Goal: Answer question/provide support: Share knowledge or assist other users

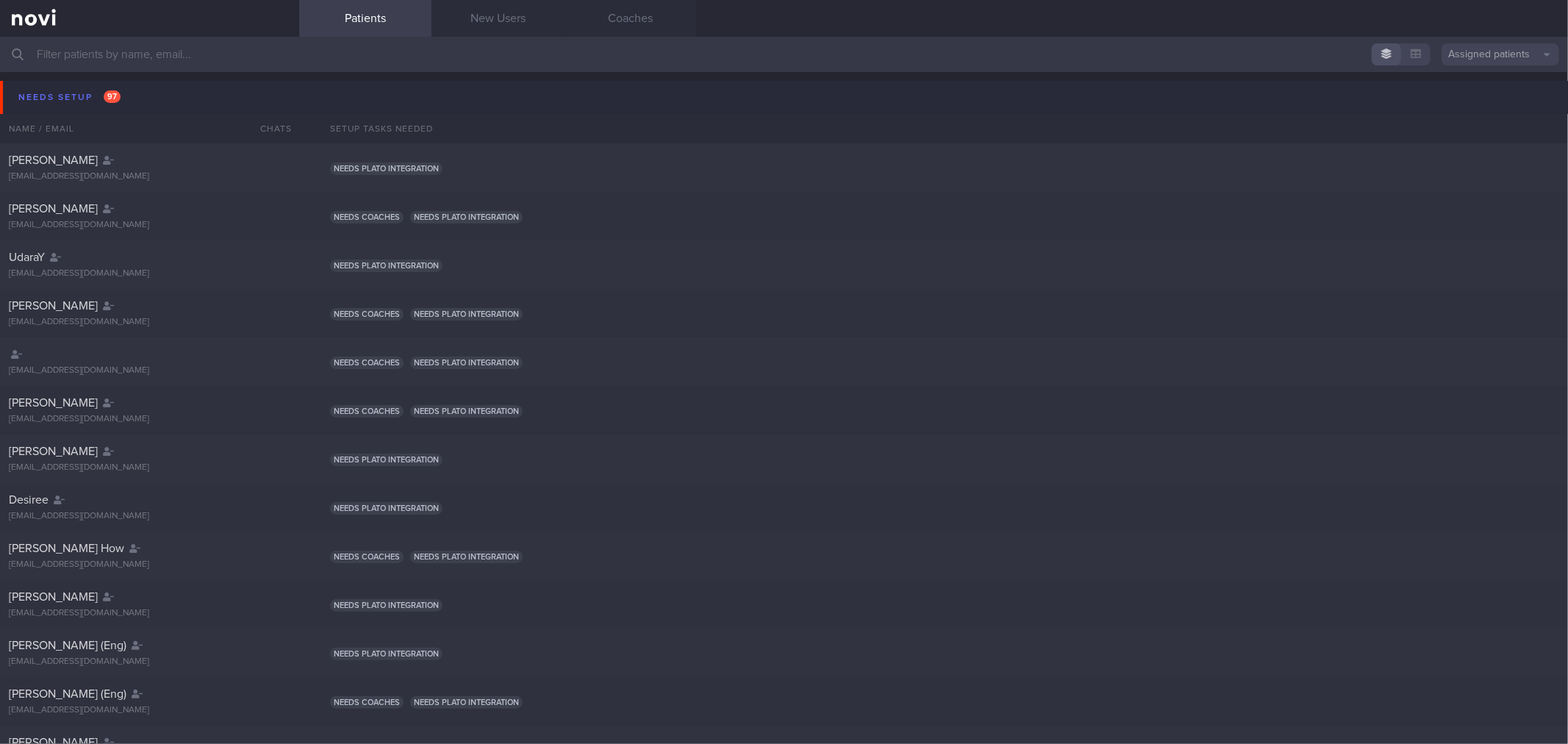
drag, startPoint x: 216, startPoint y: 87, endPoint x: 220, endPoint y: 111, distance: 24.3
click at [216, 87] on button "Needs setup 97" at bounding box center [786, 97] width 1572 height 33
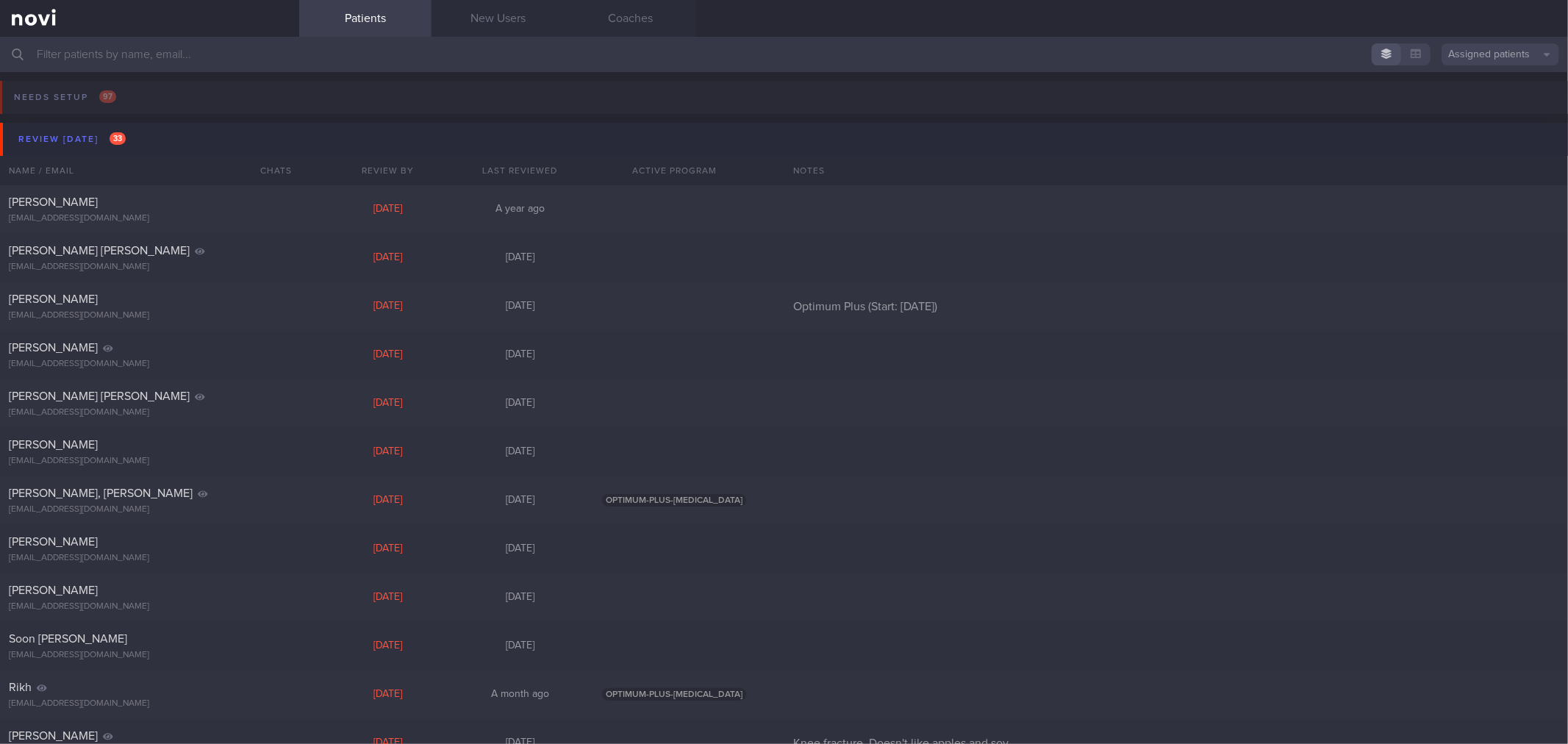
click at [223, 138] on button "Review [DATE] 33" at bounding box center [786, 140] width 1572 height 33
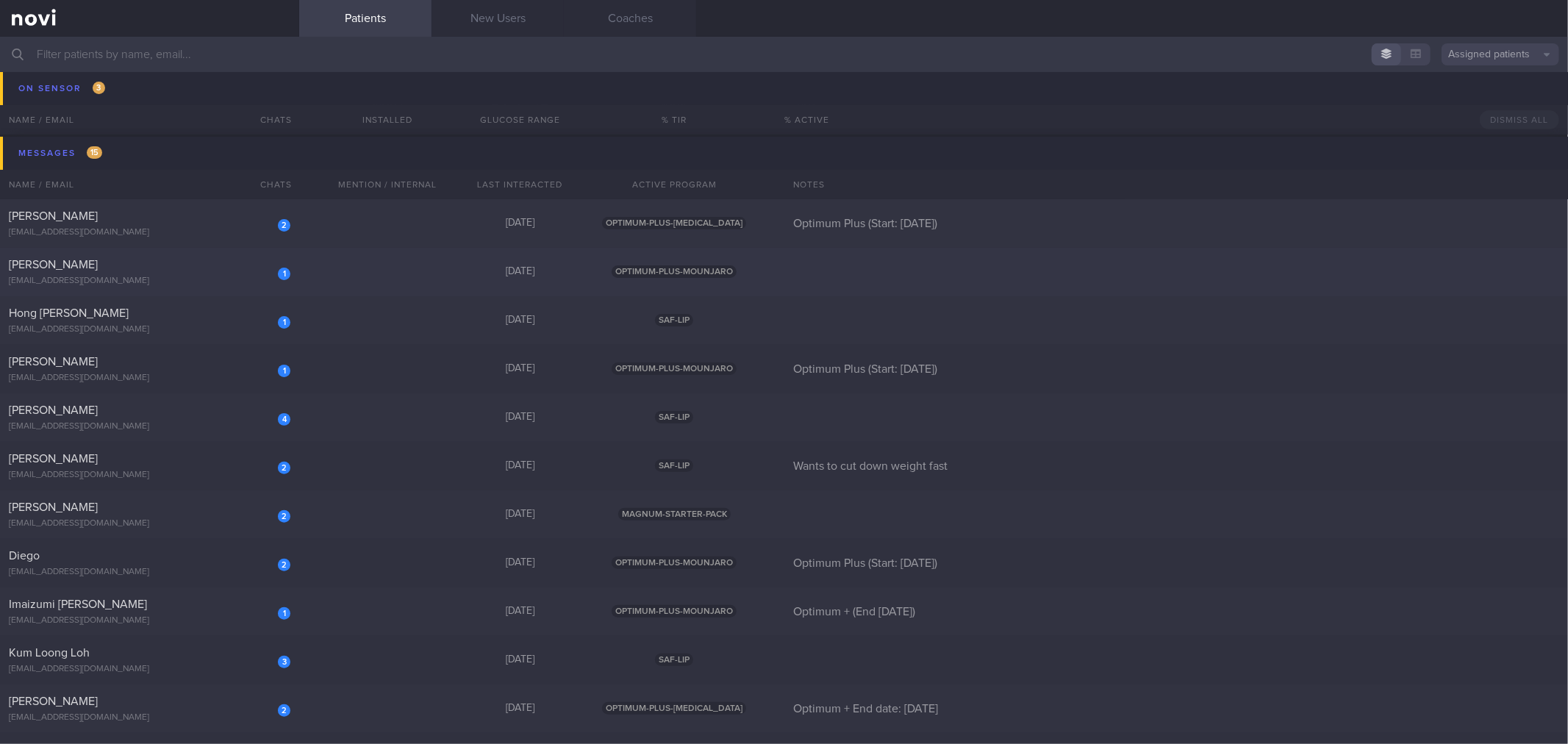
scroll to position [82, 0]
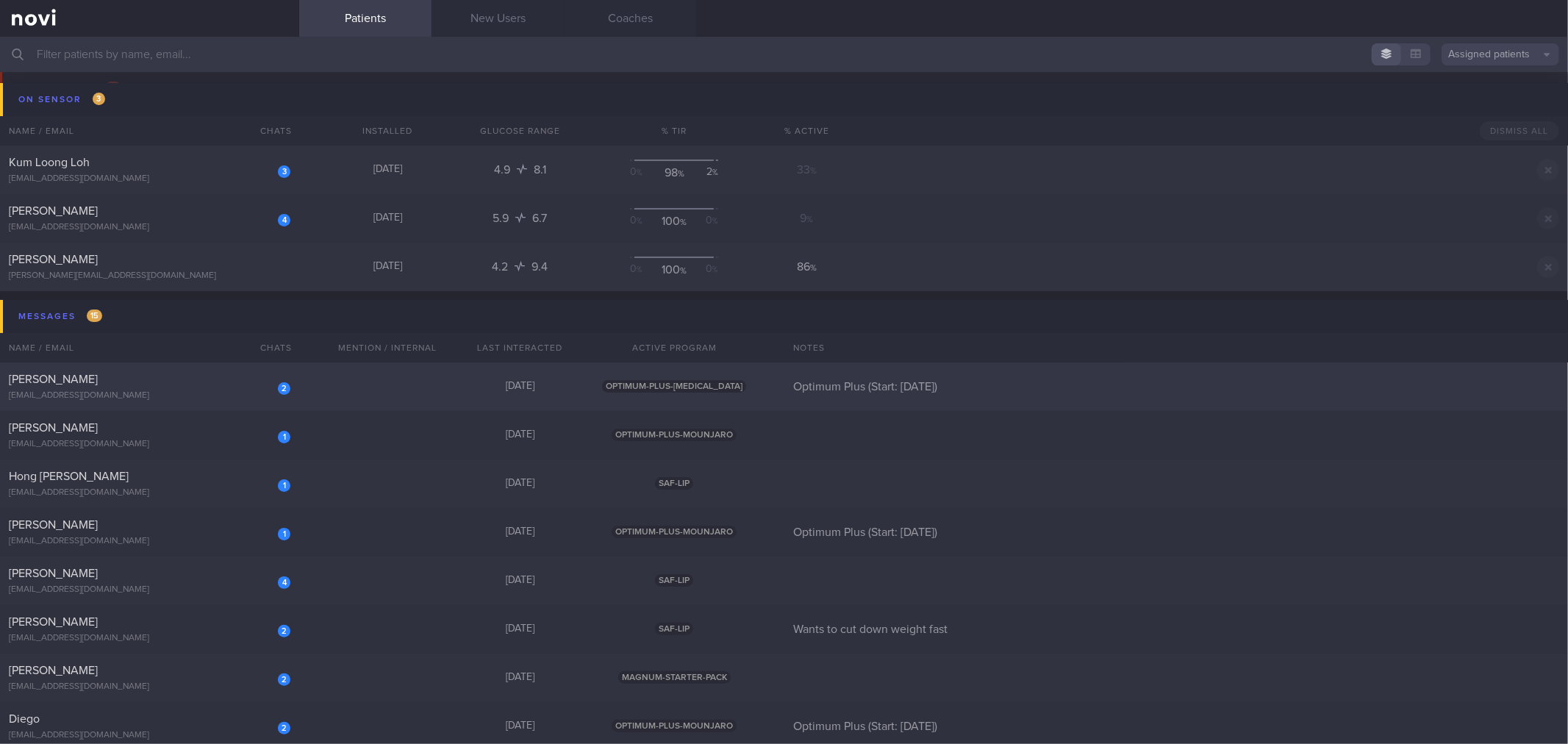
click at [319, 390] on div "2 [PERSON_NAME] [EMAIL_ADDRESS][DOMAIN_NAME] [DATE] OPTIMUM-PLUS-[MEDICAL_DATA]…" at bounding box center [784, 387] width 1568 height 48
select select "8"
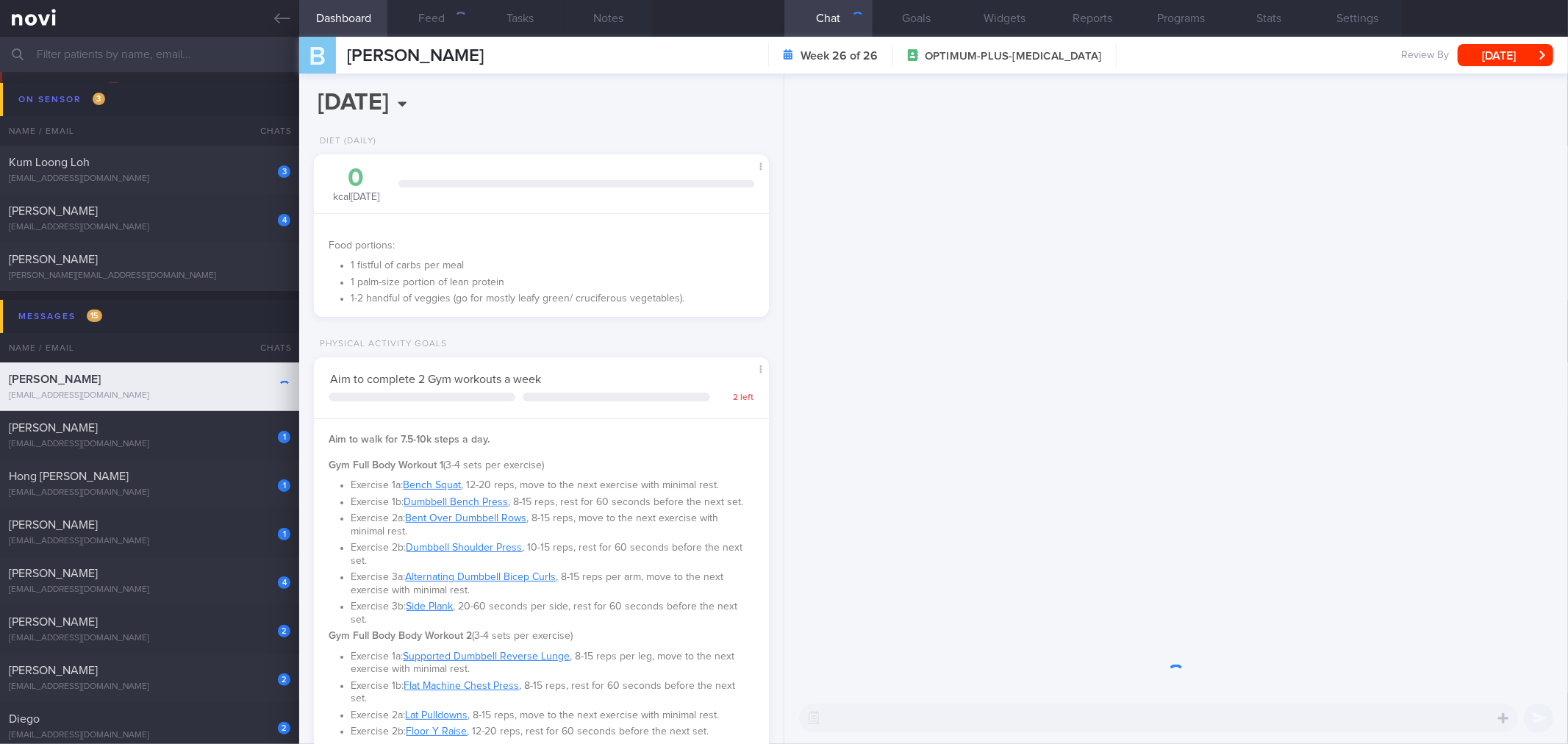
scroll to position [229, 415]
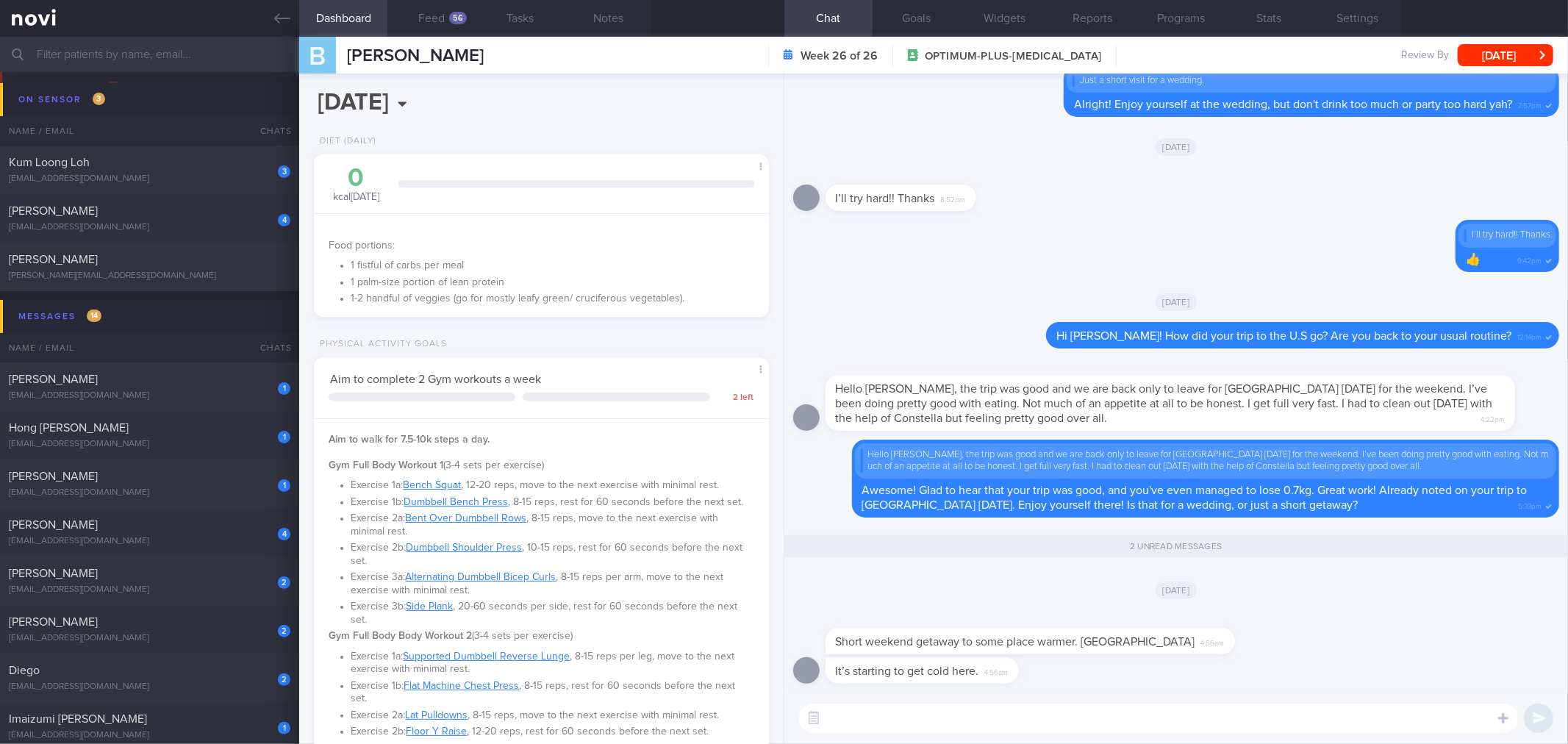
click at [1100, 723] on textarea at bounding box center [1158, 718] width 719 height 29
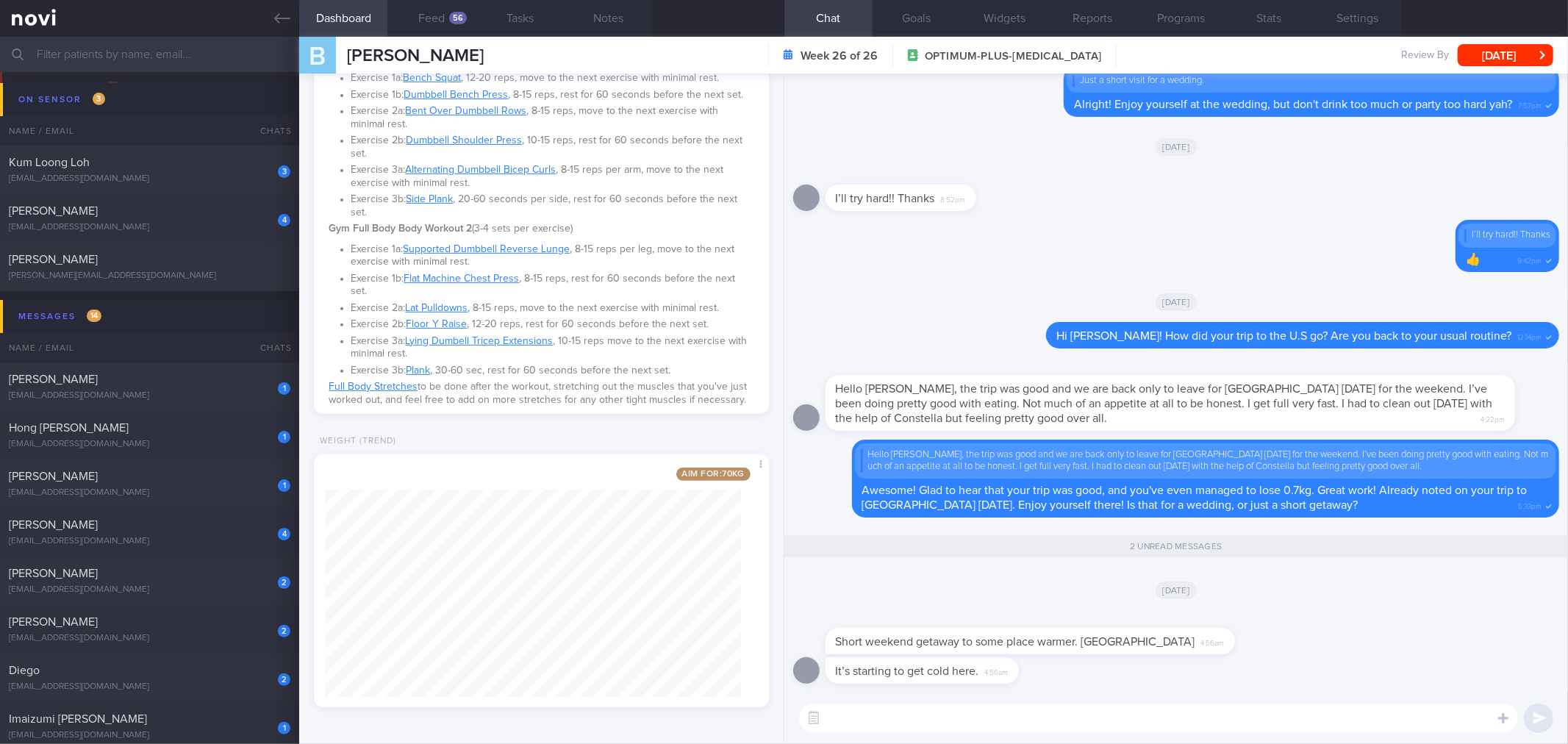
click at [956, 722] on textarea at bounding box center [1158, 718] width 719 height 29
drag, startPoint x: 1143, startPoint y: 652, endPoint x: 1463, endPoint y: 643, distance: 320.1
click at [1463, 643] on div "Short weekend getaway to some place warmer. [GEOGRAPHIC_DATA] 4:56am" at bounding box center [1176, 634] width 766 height 47
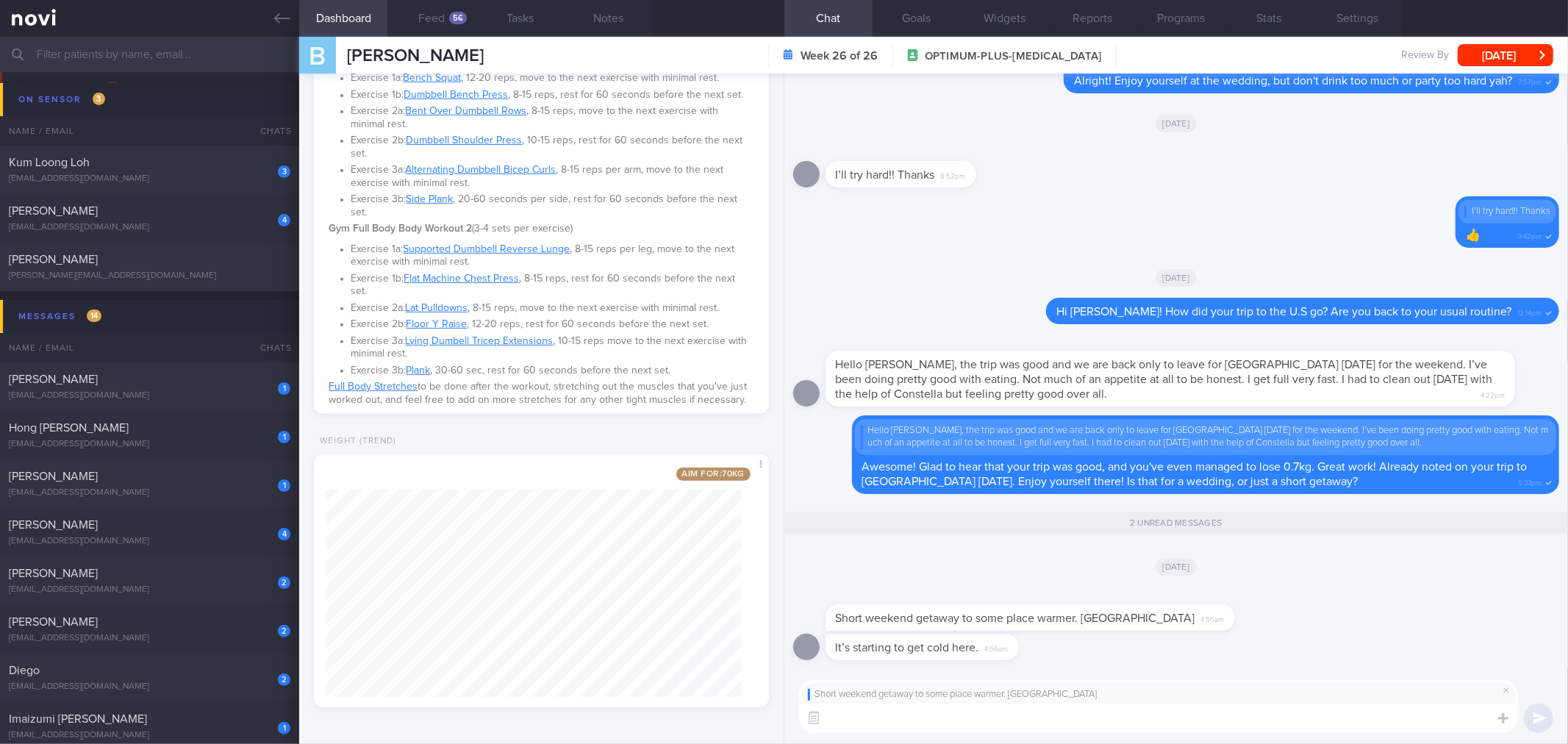
click at [1120, 735] on div "Short weekend getaway to some place warmer. [GEOGRAPHIC_DATA] ​ ​" at bounding box center [1176, 706] width 784 height 75
click at [1120, 731] on div "Short weekend getaway to some place warmer. [GEOGRAPHIC_DATA] ​ ​" at bounding box center [1176, 706] width 784 height 75
click at [1120, 731] on textarea at bounding box center [1158, 718] width 719 height 29
click at [1041, 725] on textarea "[DEMOGRAPHIC_DATA]" at bounding box center [1158, 718] width 719 height 29
type textarea "Haha alright! Have a nice trip to [GEOGRAPHIC_DATA]! Try to get more walks in t…"
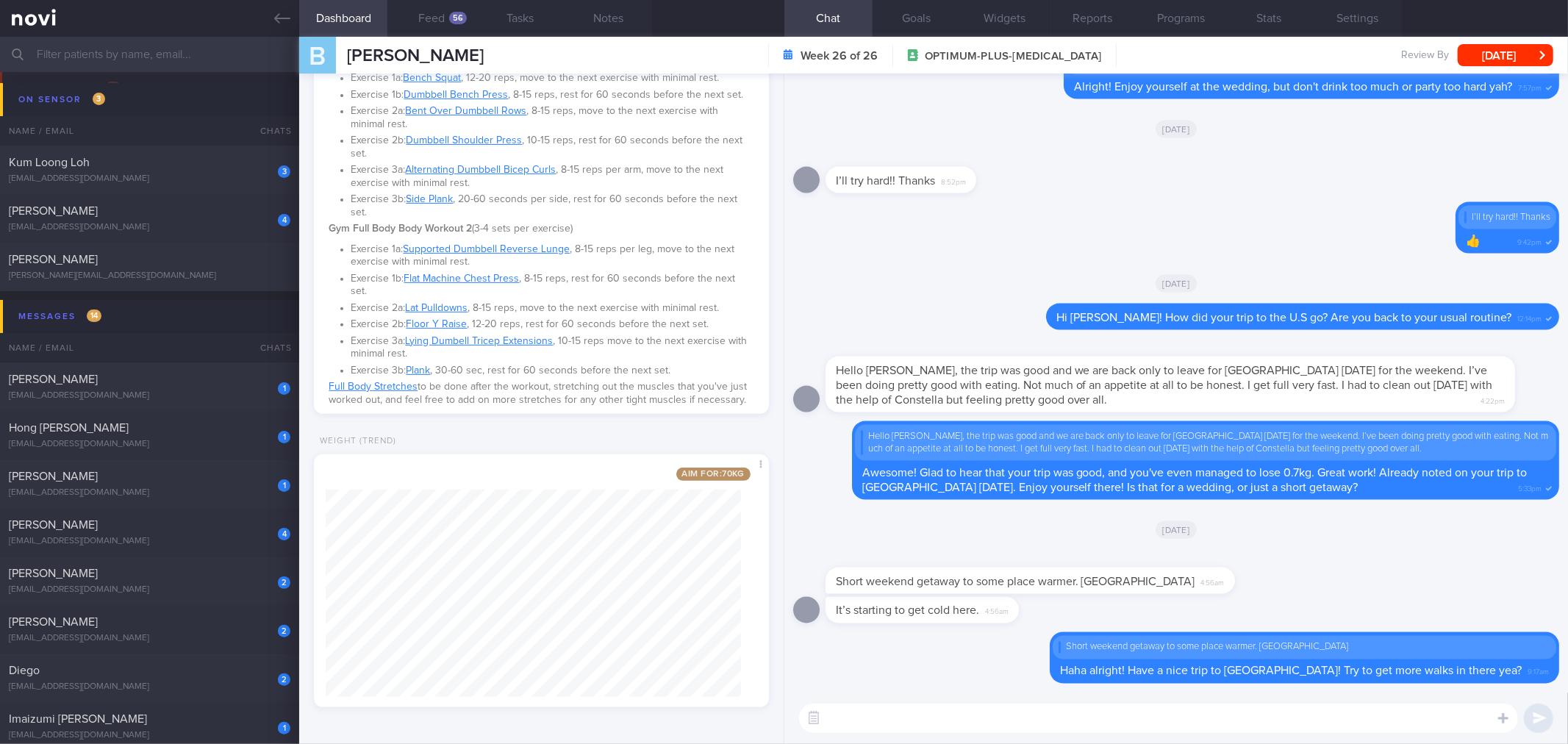
click at [1489, 53] on button "[DATE]" at bounding box center [1505, 55] width 96 height 22
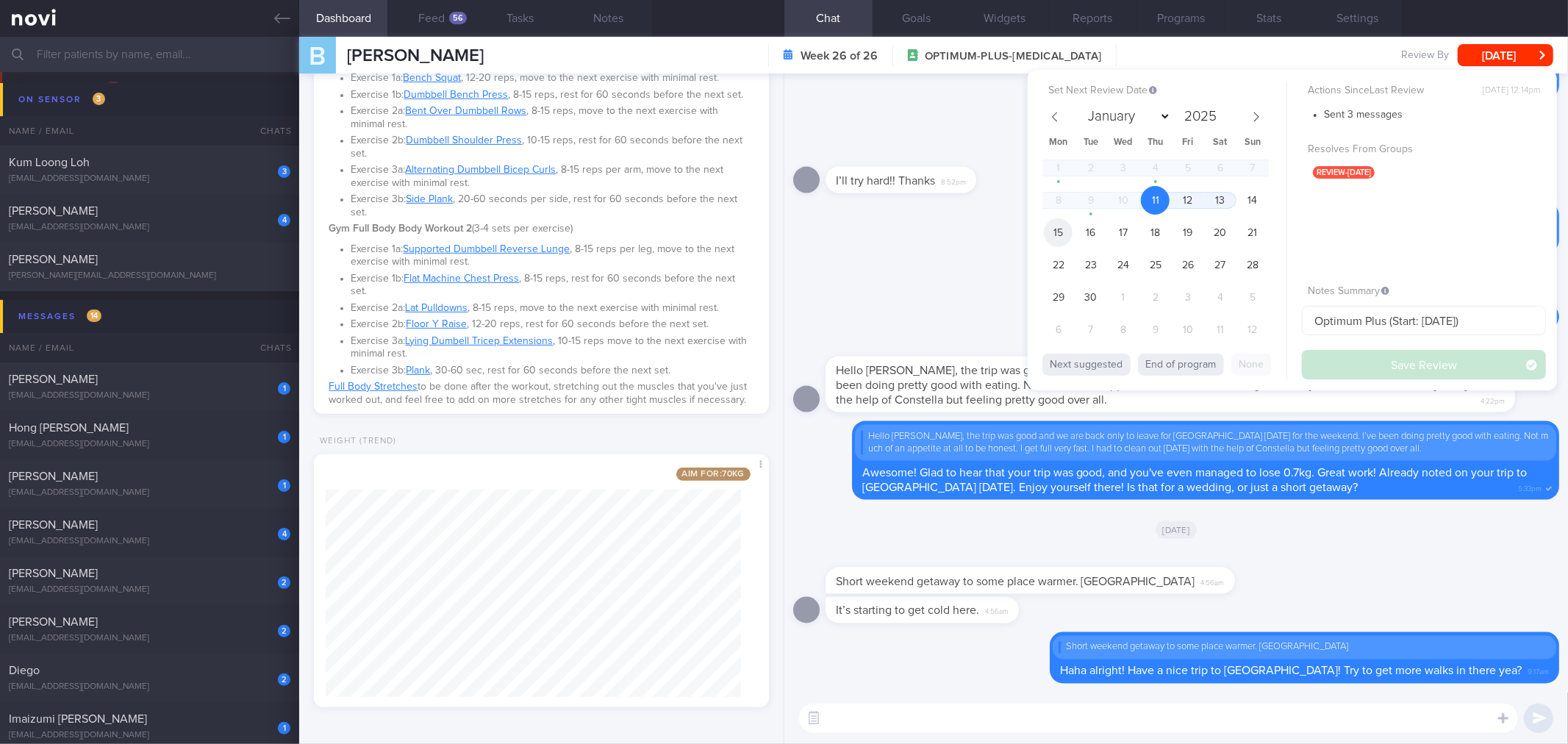
click at [1063, 232] on span "15" at bounding box center [1057, 232] width 28 height 28
click at [1360, 360] on button "Save Review" at bounding box center [1423, 364] width 244 height 29
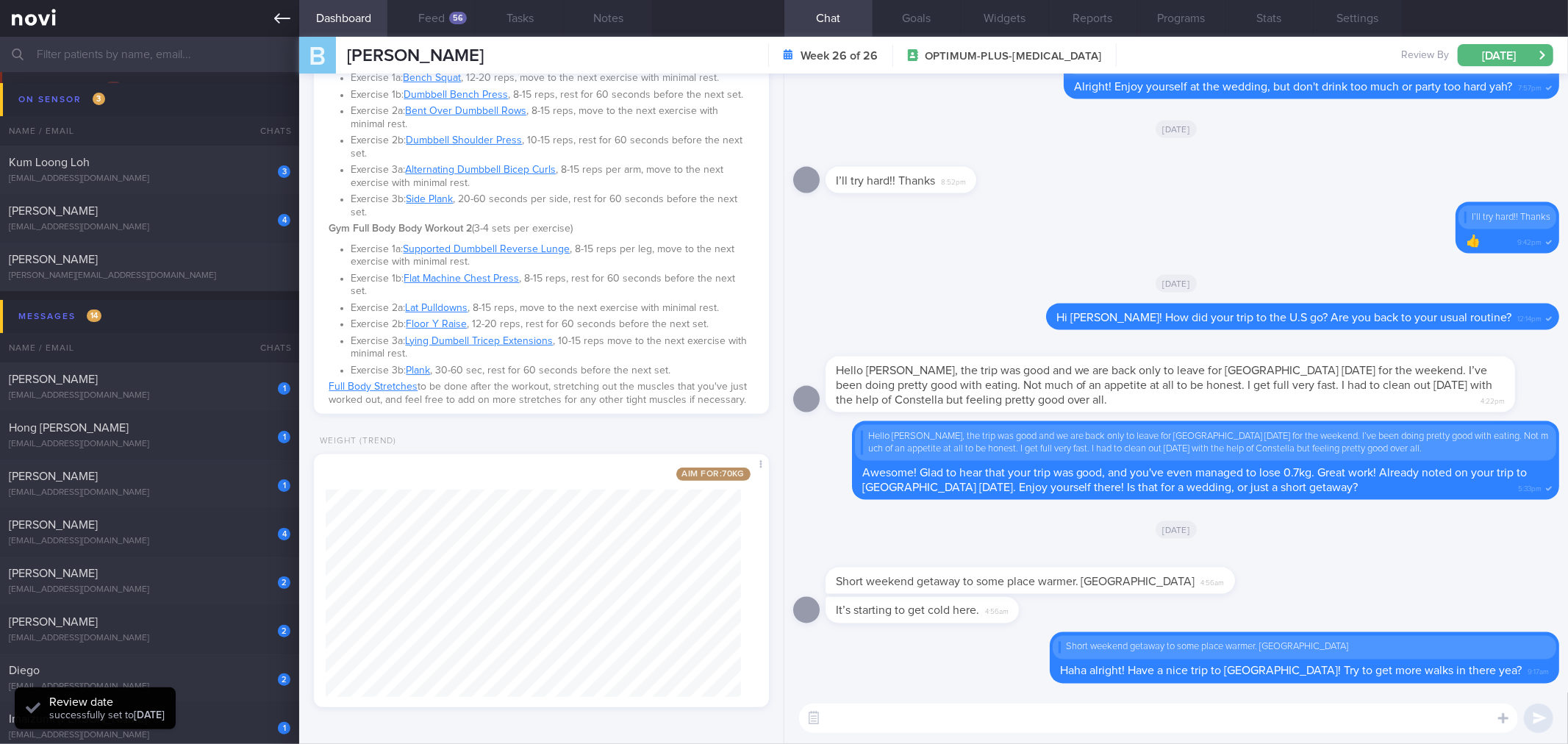
click at [279, 24] on icon at bounding box center [282, 18] width 16 height 16
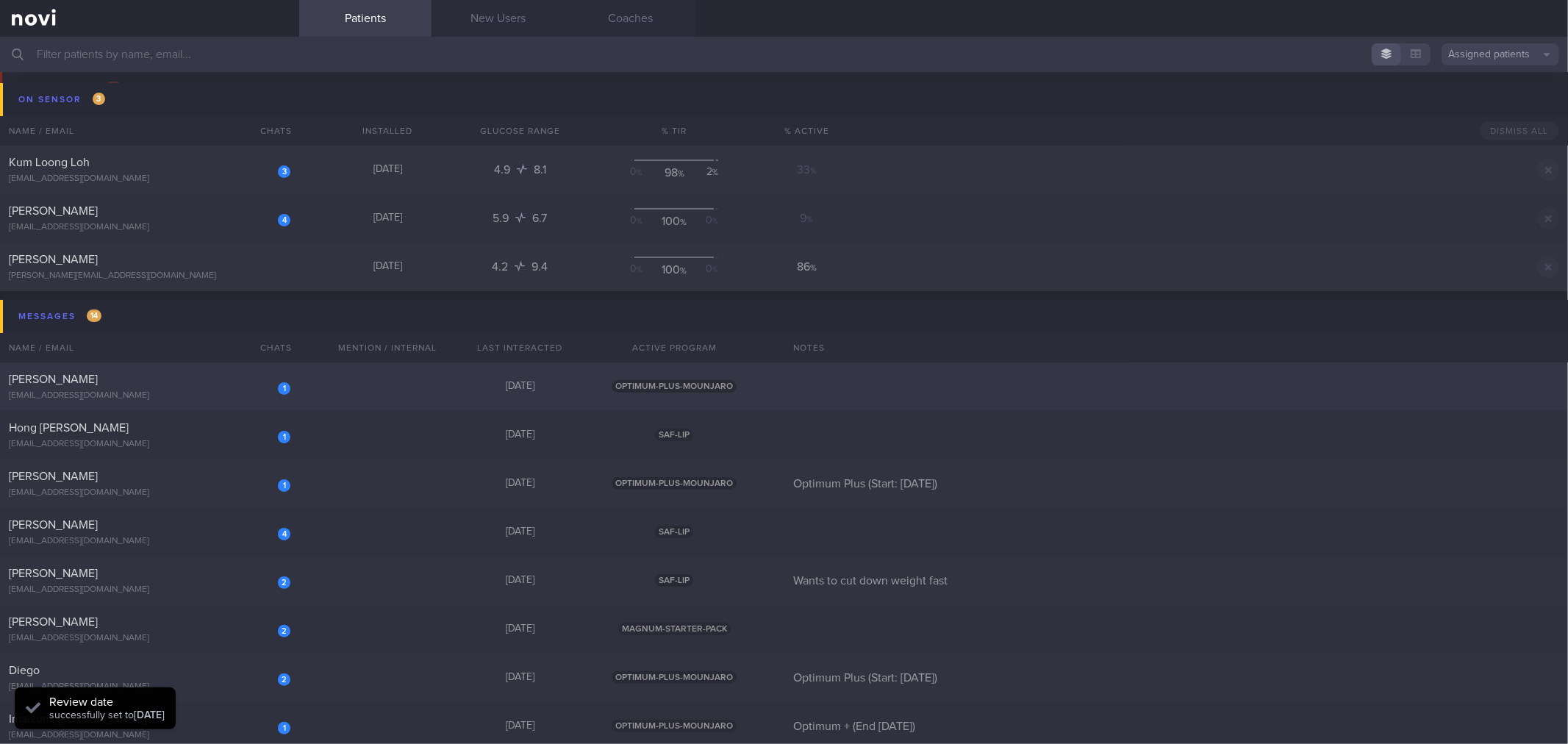
click at [237, 383] on div "[PERSON_NAME]" at bounding box center [147, 379] width 278 height 15
select select "8"
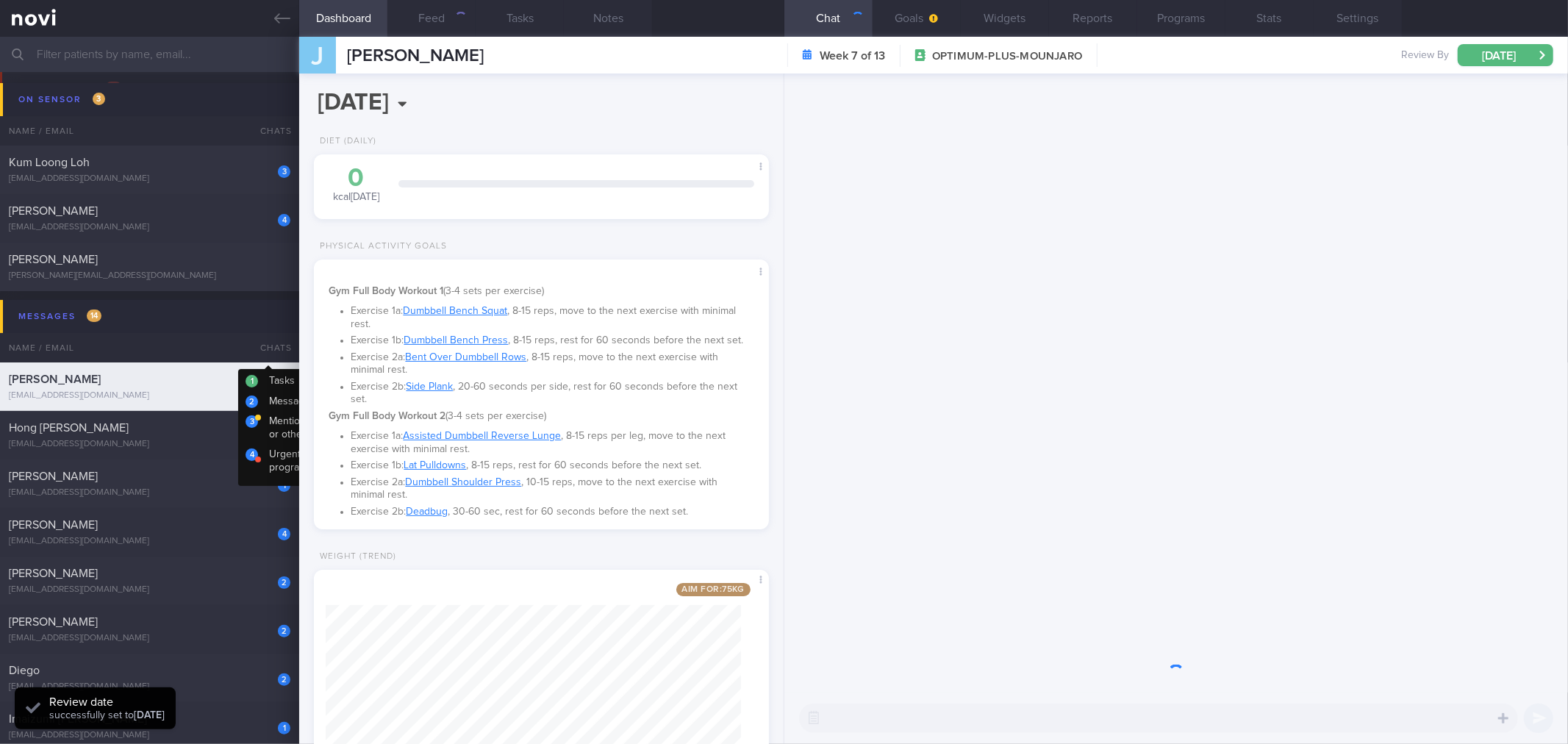
scroll to position [229, 415]
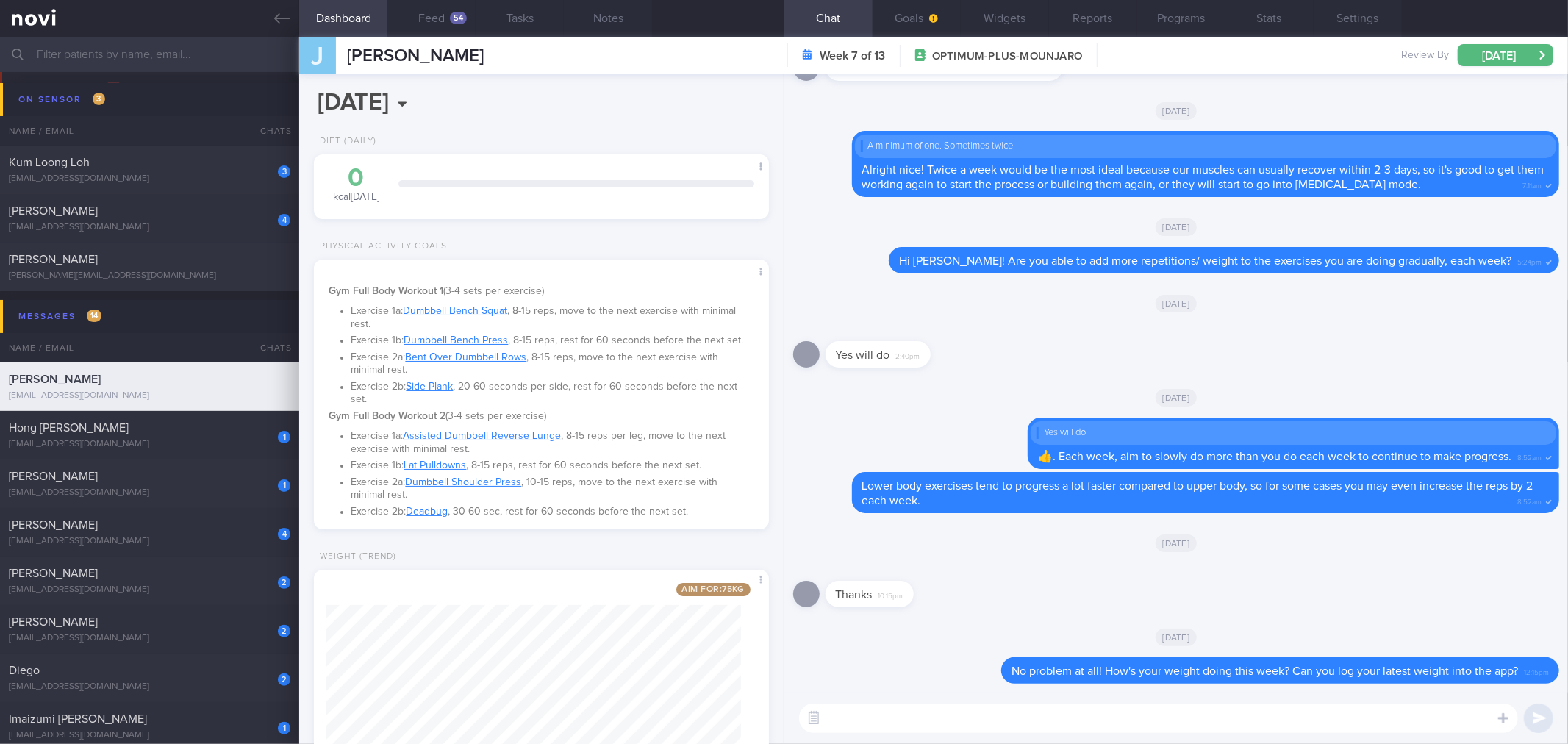
click at [1295, 731] on textarea at bounding box center [1158, 718] width 719 height 29
click at [270, 20] on link at bounding box center [150, 18] width 300 height 37
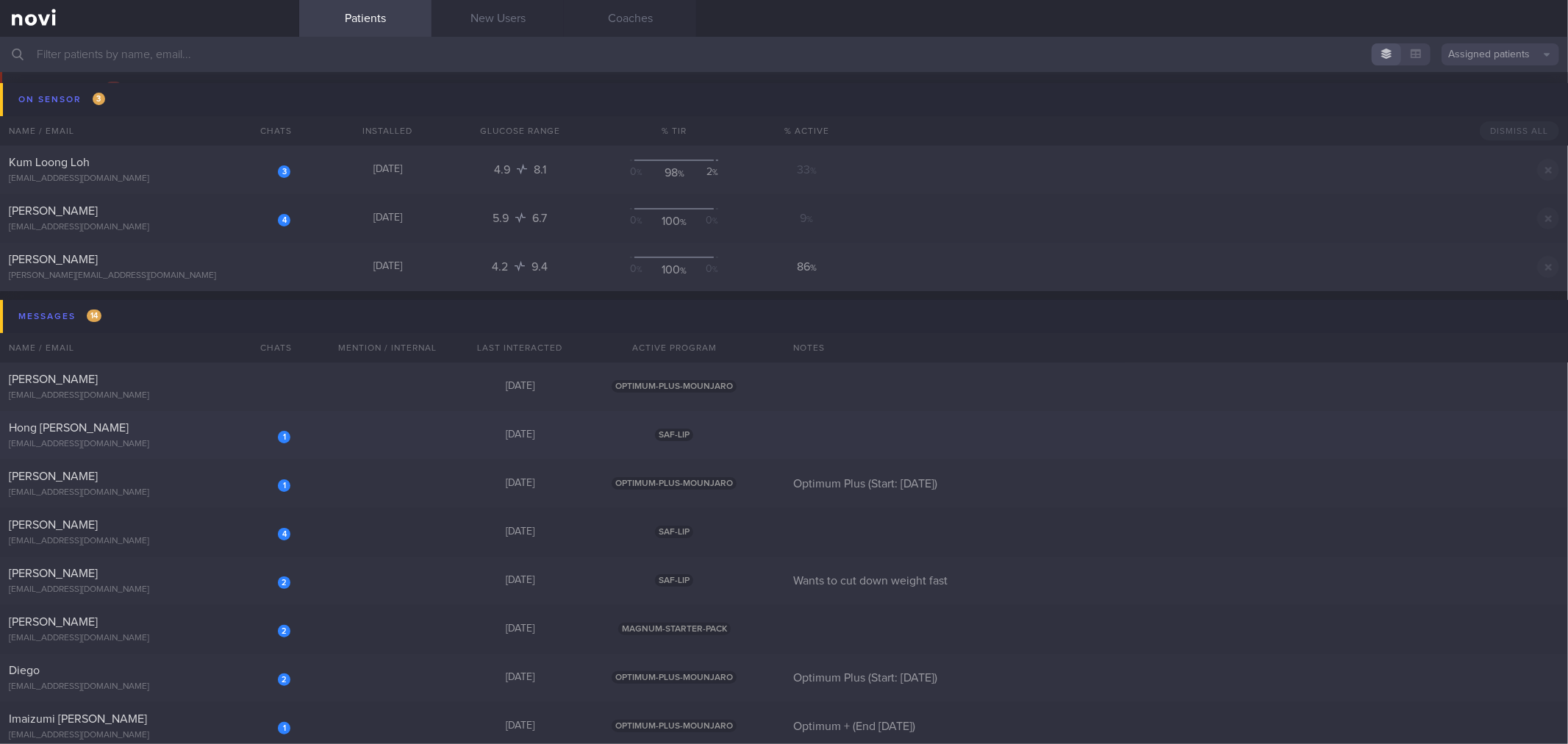
click at [185, 431] on div "Hong [PERSON_NAME]" at bounding box center [147, 427] width 278 height 15
select select "8"
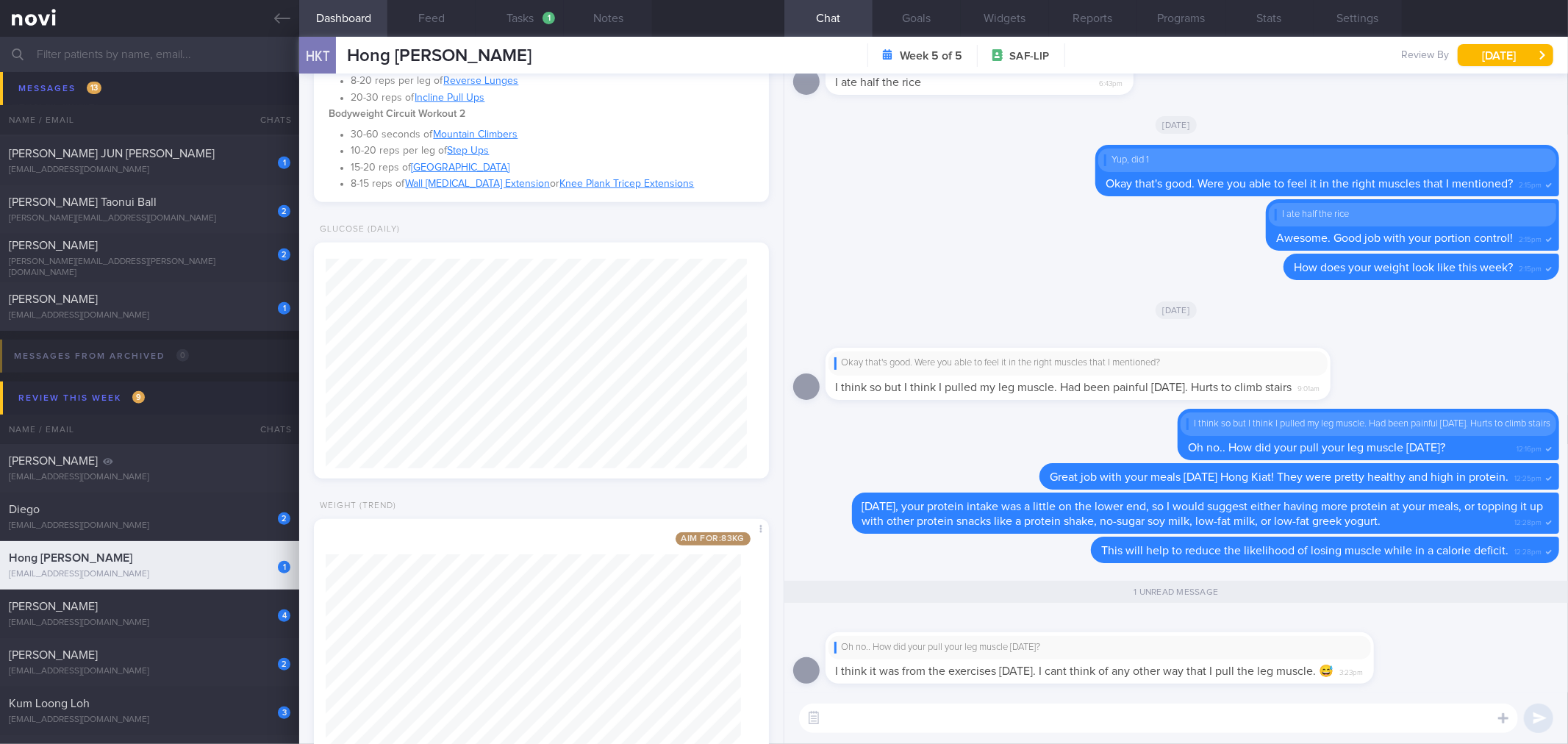
scroll to position [555, 0]
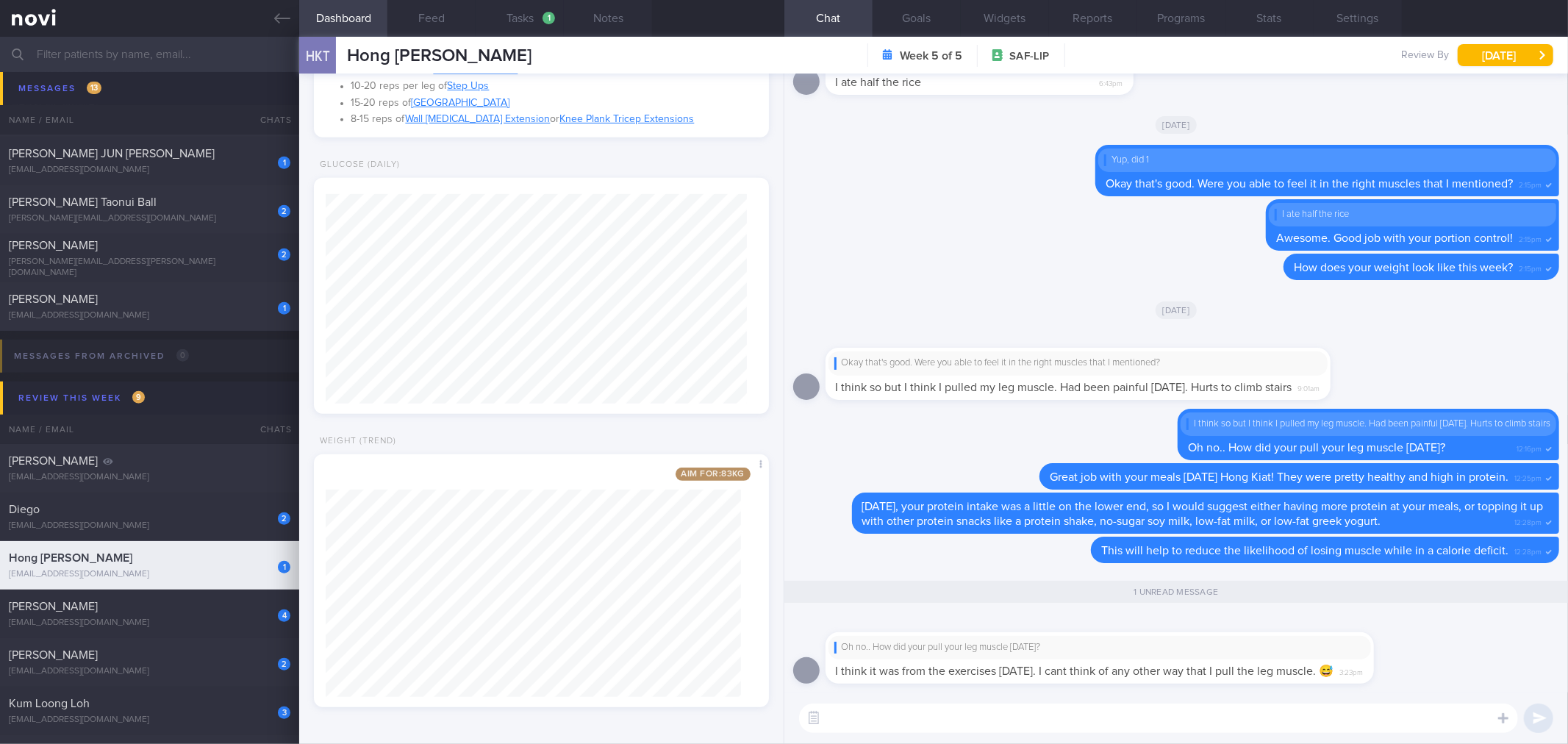
click at [864, 714] on textarea at bounding box center [1158, 718] width 719 height 29
drag, startPoint x: 1129, startPoint y: 665, endPoint x: 1248, endPoint y: 665, distance: 119.0
click at [1248, 666] on span "I think it was from the exercises [DATE]. I cant think of any other way that I …" at bounding box center [1085, 672] width 499 height 12
click at [1083, 651] on div "Oh no.. How did your pull your leg muscle [DATE]?" at bounding box center [1100, 648] width 530 height 12
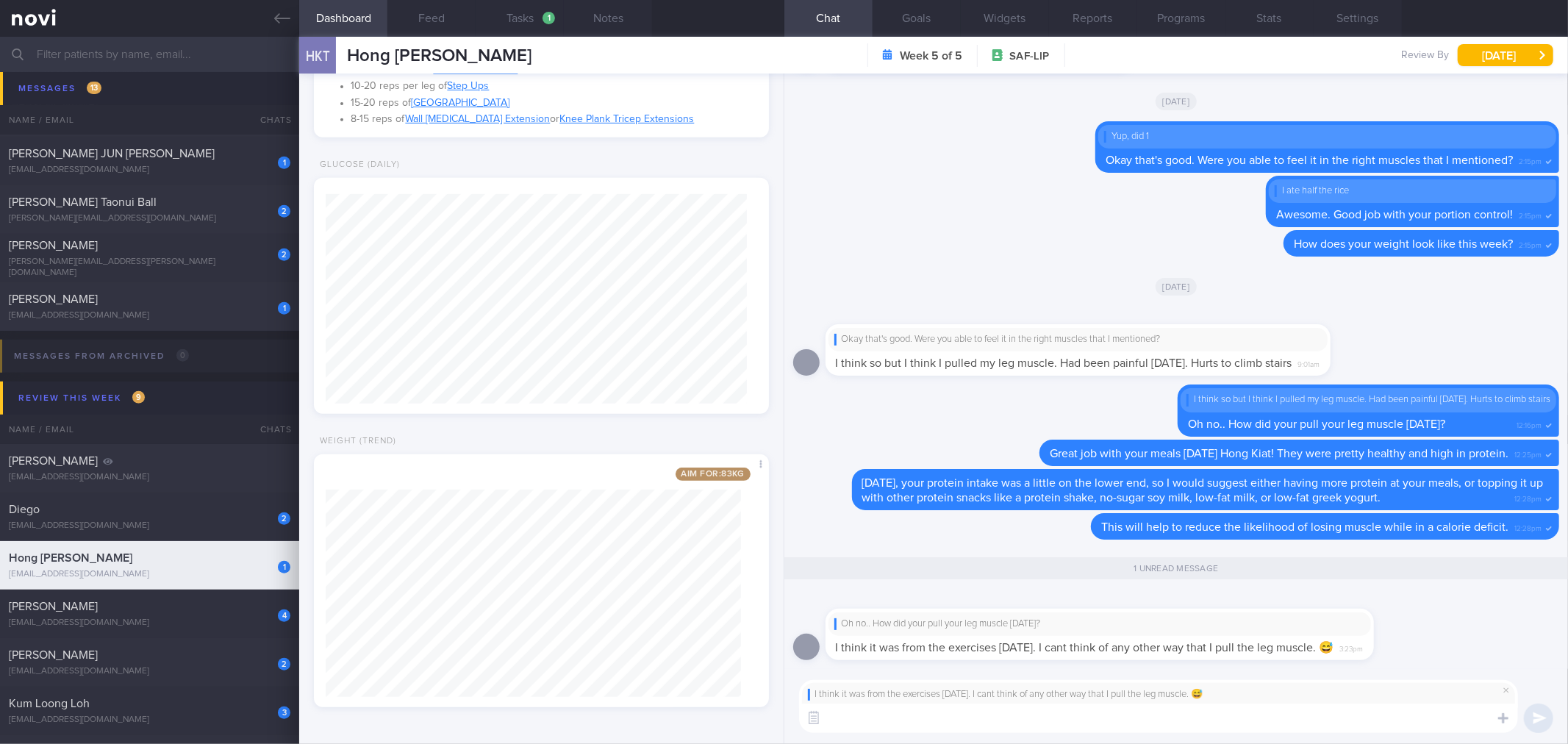
click at [1061, 728] on textarea at bounding box center [1158, 718] width 719 height 29
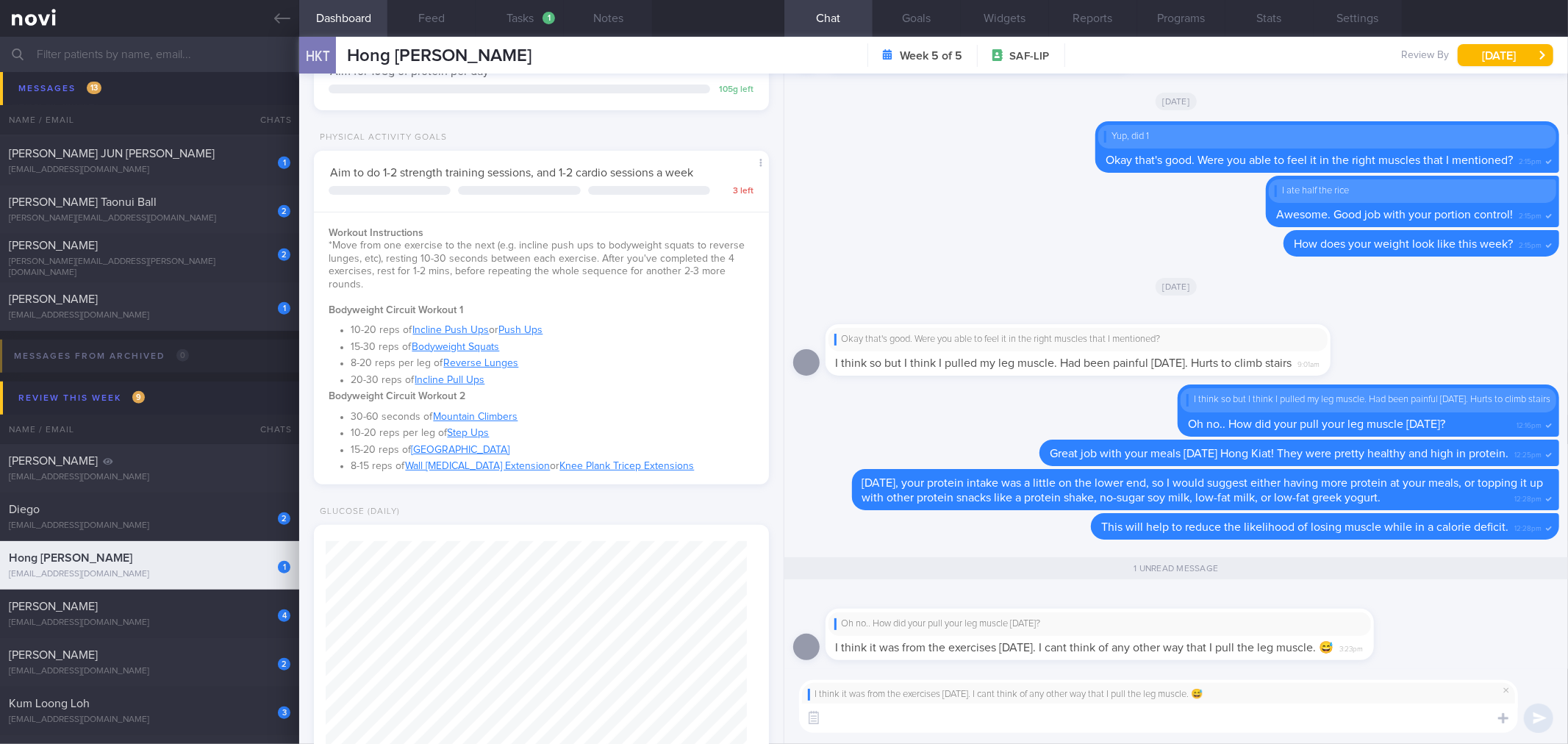
scroll to position [326, 0]
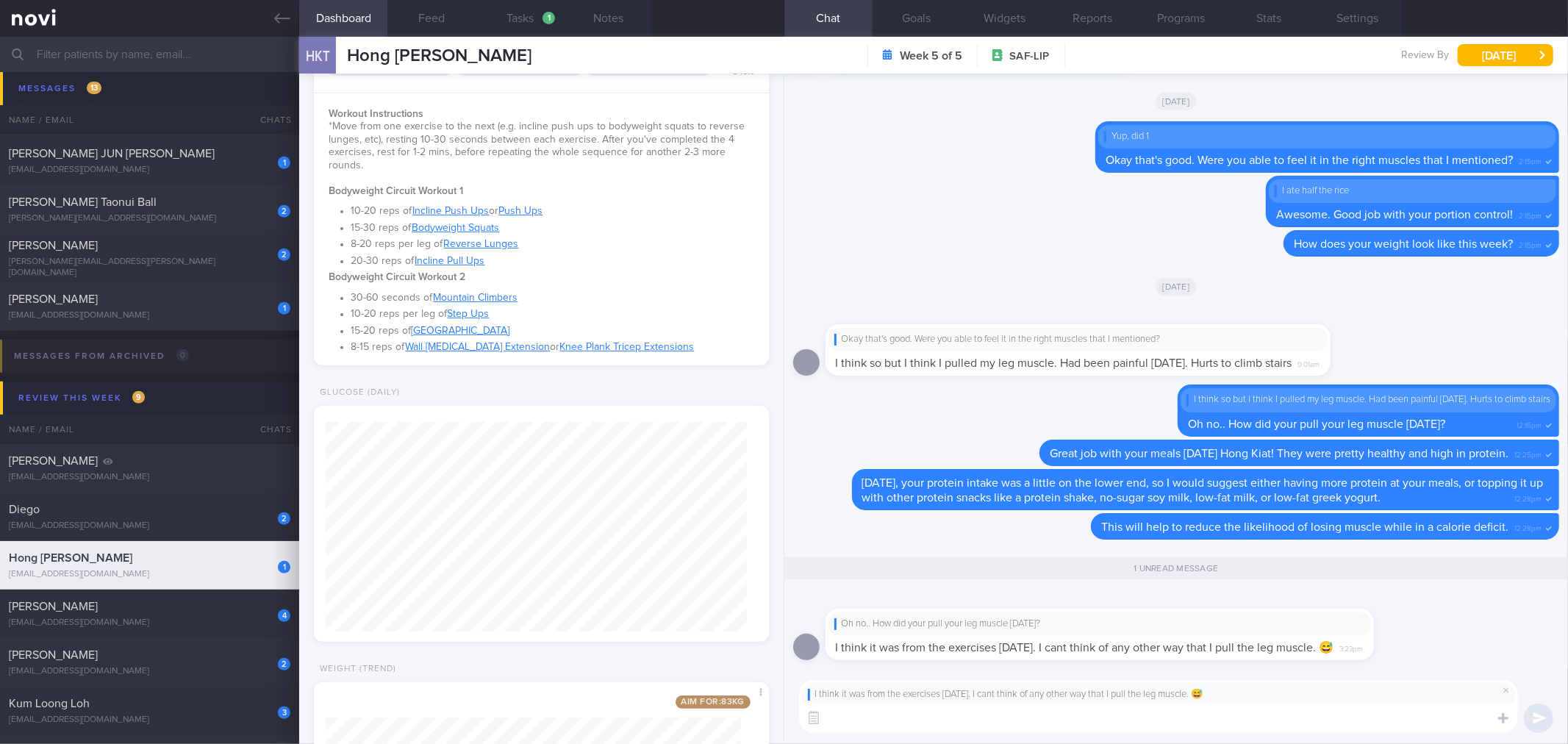
click at [939, 724] on textarea at bounding box center [1158, 718] width 719 height 29
type textarea "Ah okay. Is the pain a sharp pain, or more like muscle soreness? And you weren'…"
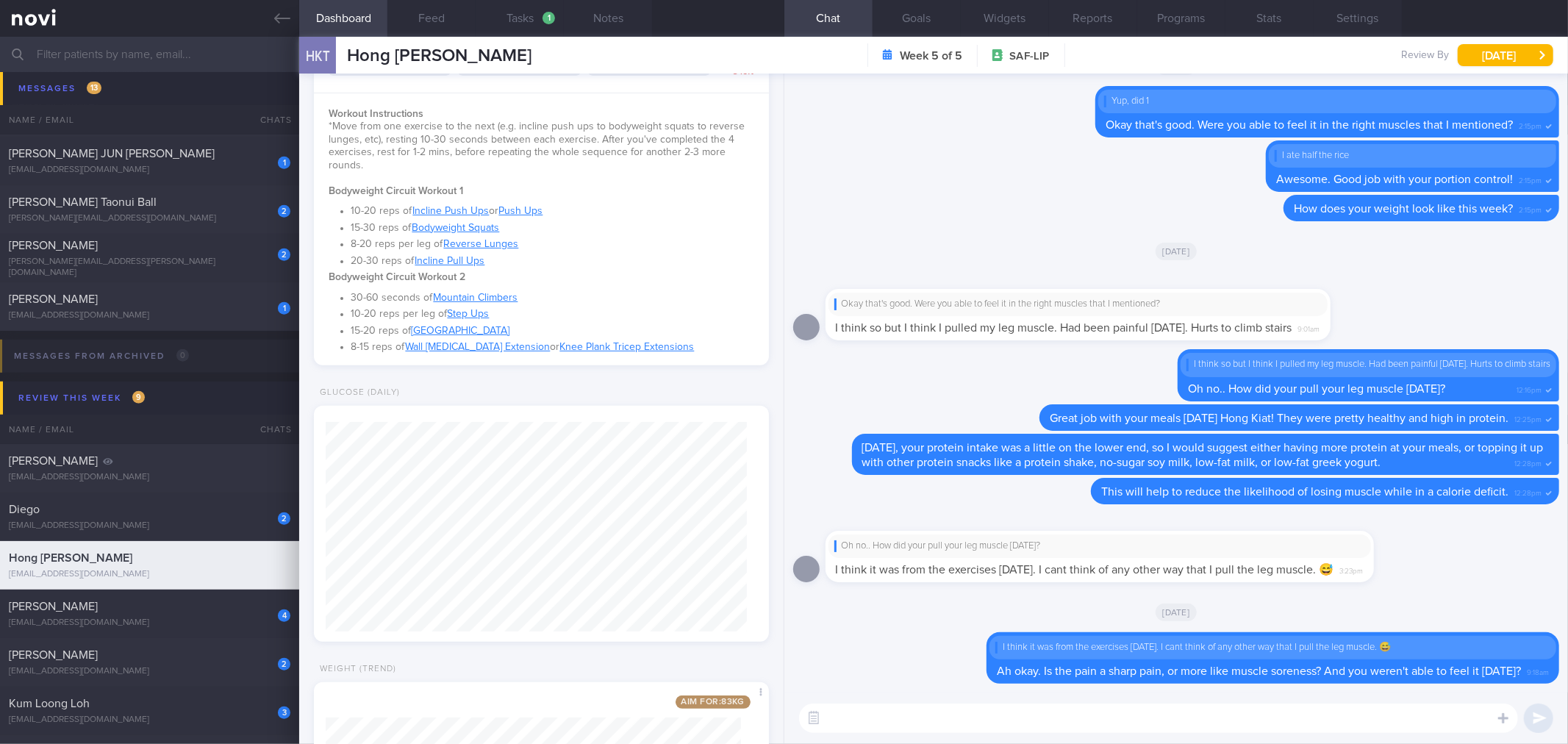
click at [1119, 712] on textarea at bounding box center [1158, 718] width 719 height 29
click at [446, 33] on button "Feed" at bounding box center [431, 18] width 88 height 37
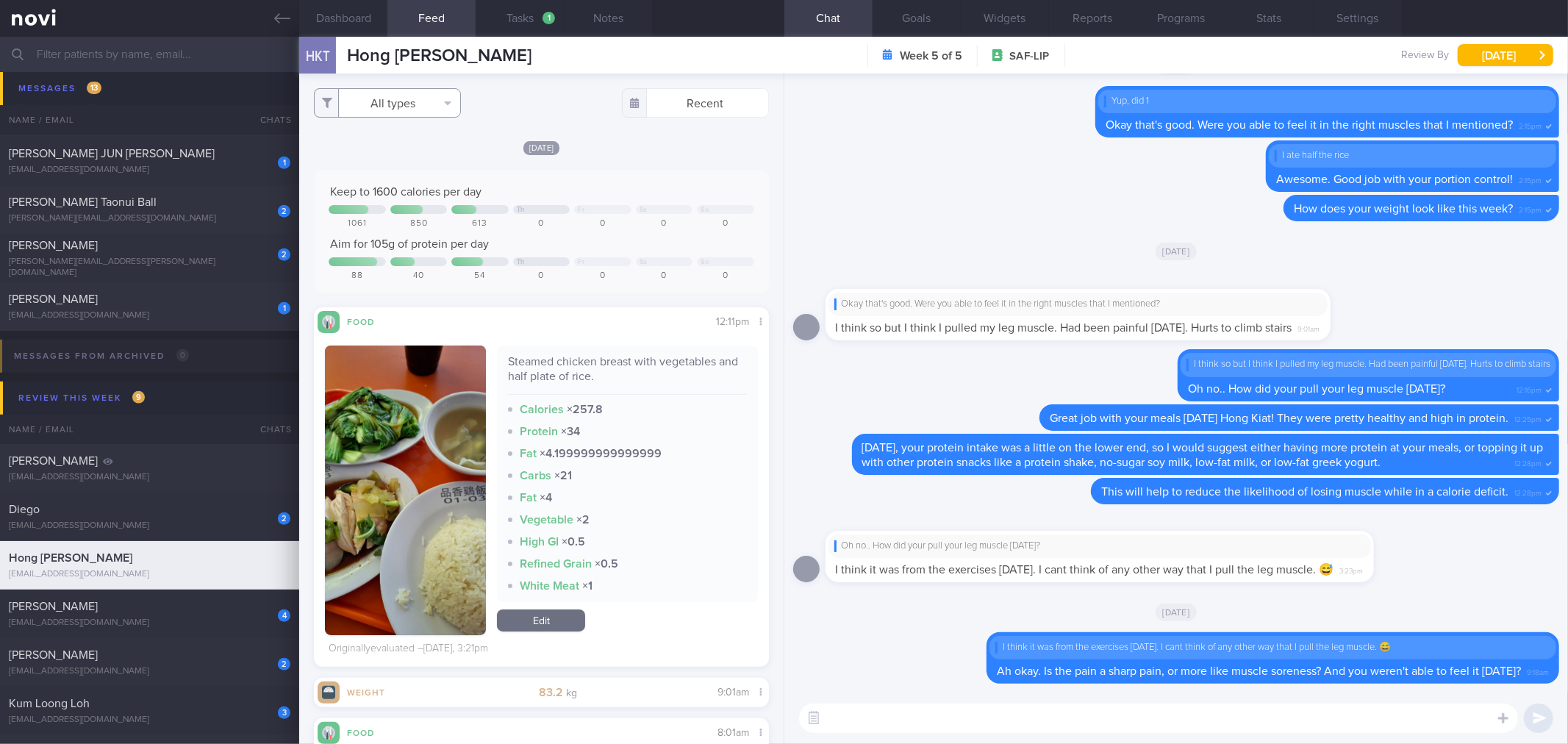
click at [434, 100] on button "All types" at bounding box center [387, 102] width 147 height 29
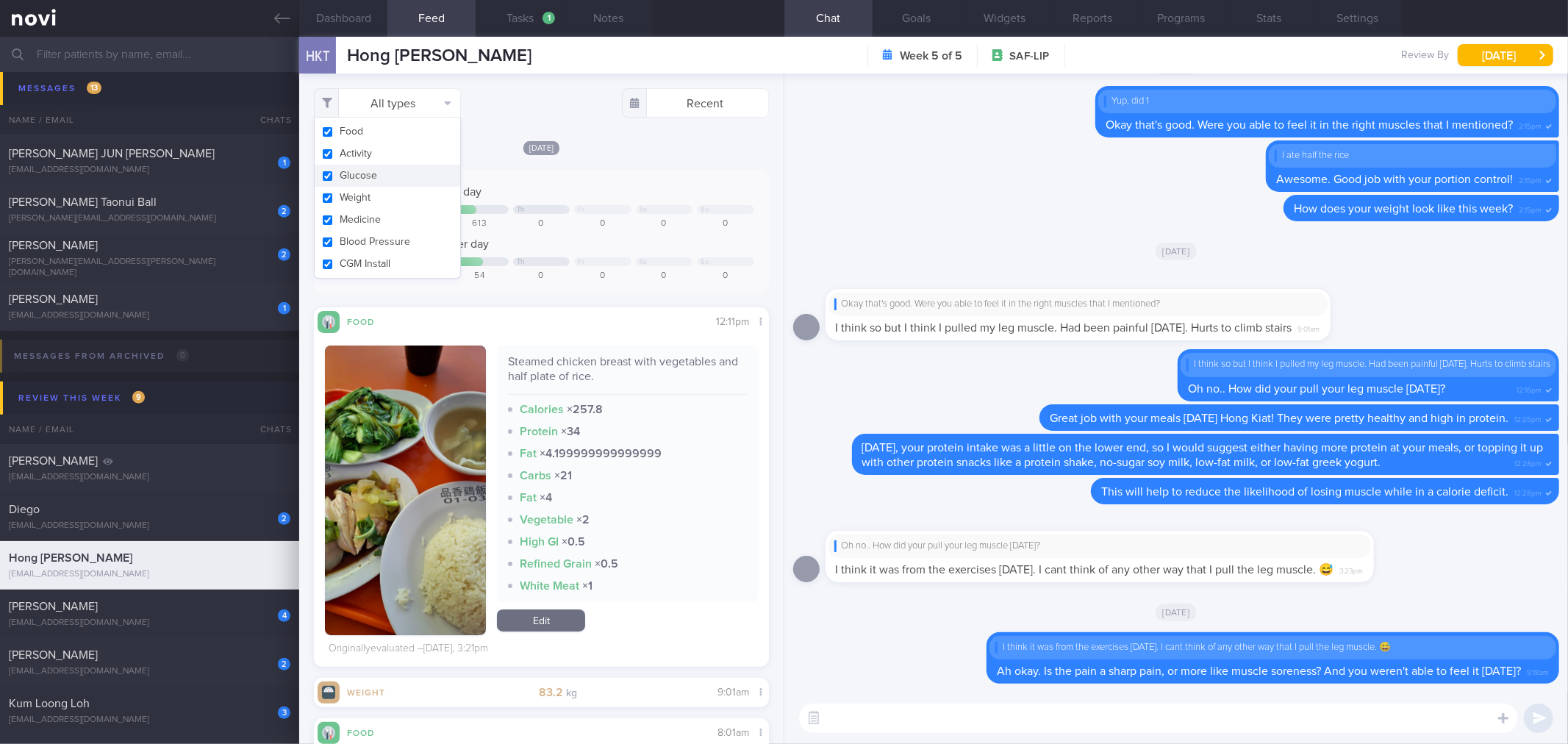
click at [419, 157] on button "Activity" at bounding box center [387, 154] width 146 height 22
checkbox input "false"
click at [418, 187] on button "Weight" at bounding box center [387, 198] width 146 height 22
checkbox input "false"
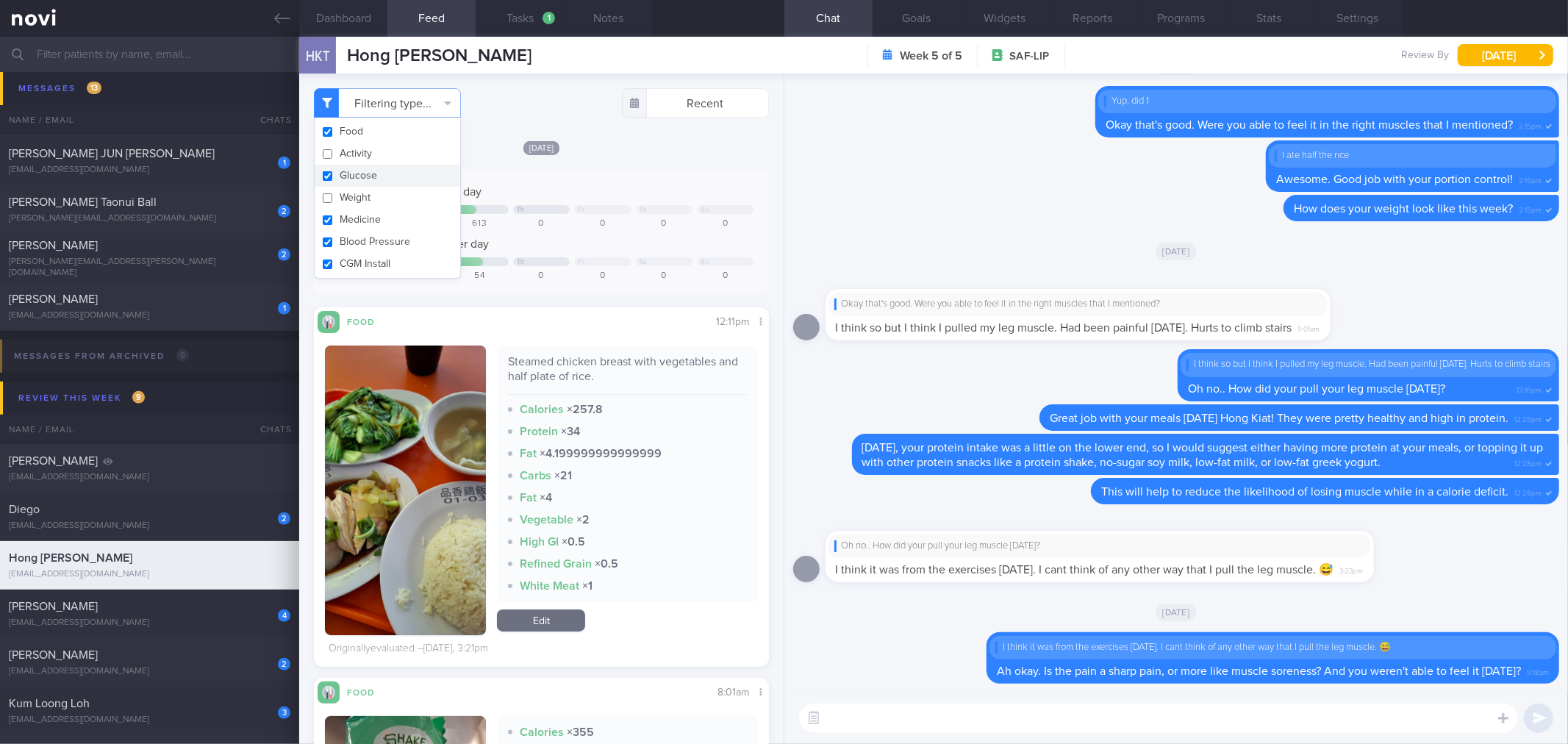
click at [756, 143] on div "[DATE]" at bounding box center [542, 147] width 455 height 16
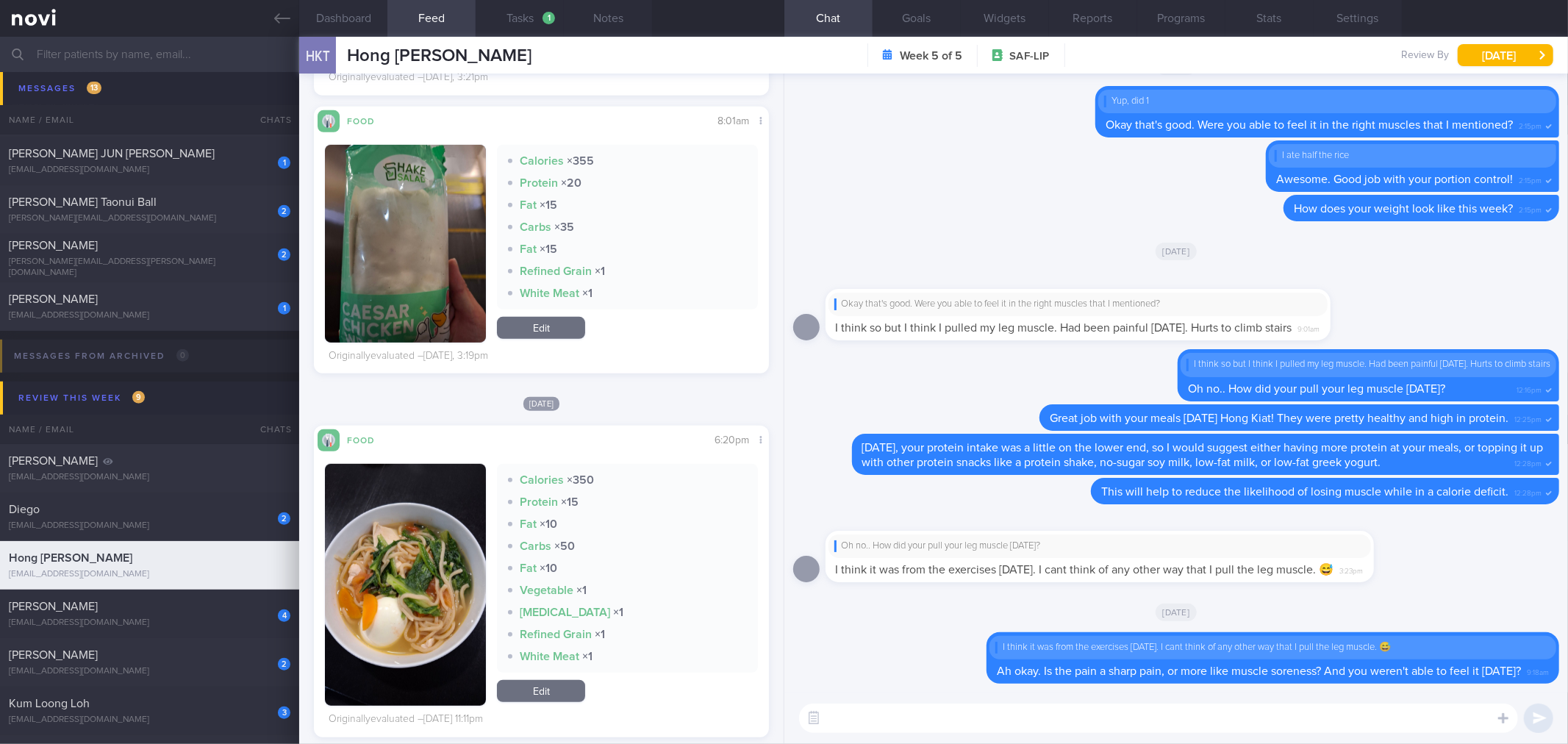
scroll to position [164, 0]
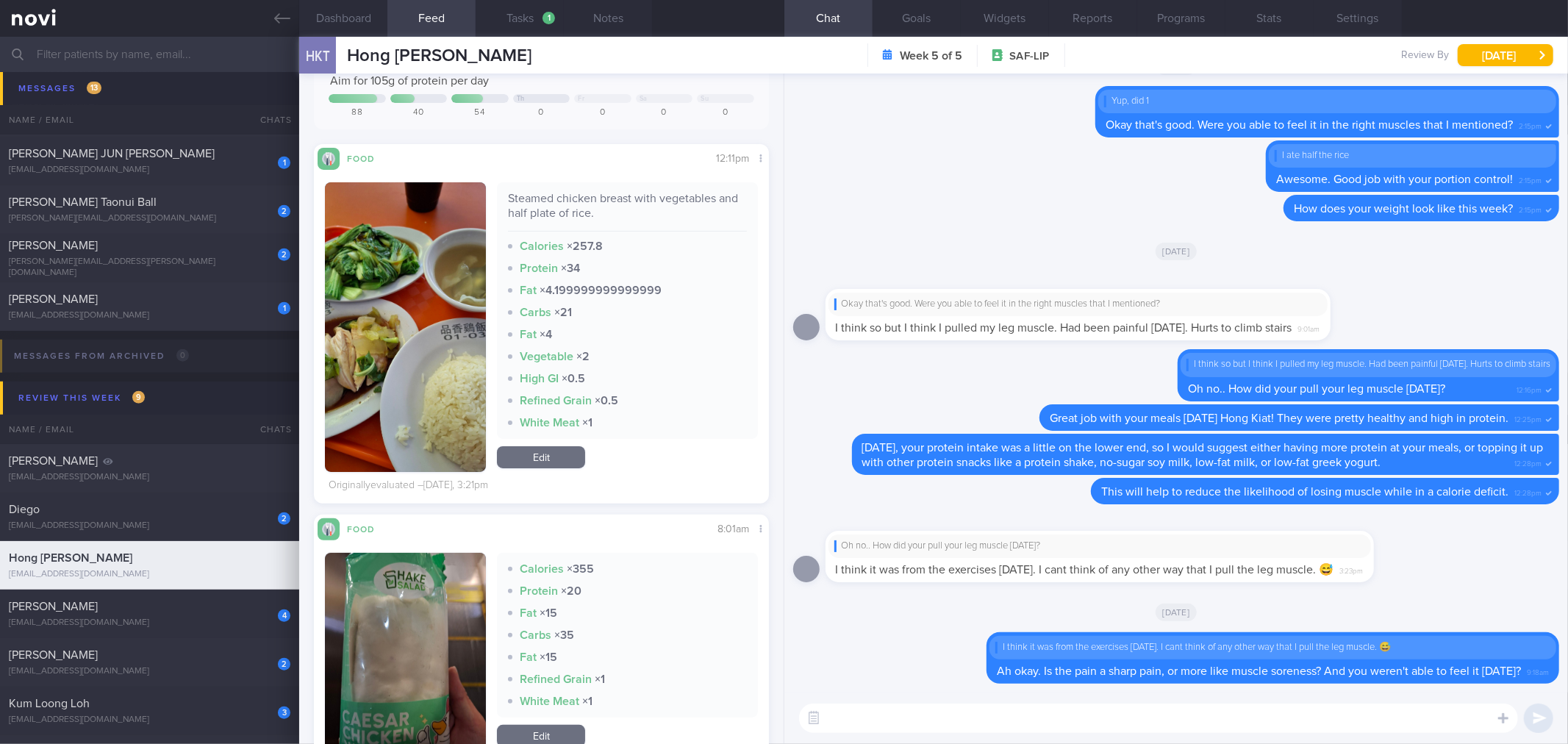
click at [1339, 722] on textarea at bounding box center [1158, 718] width 719 height 29
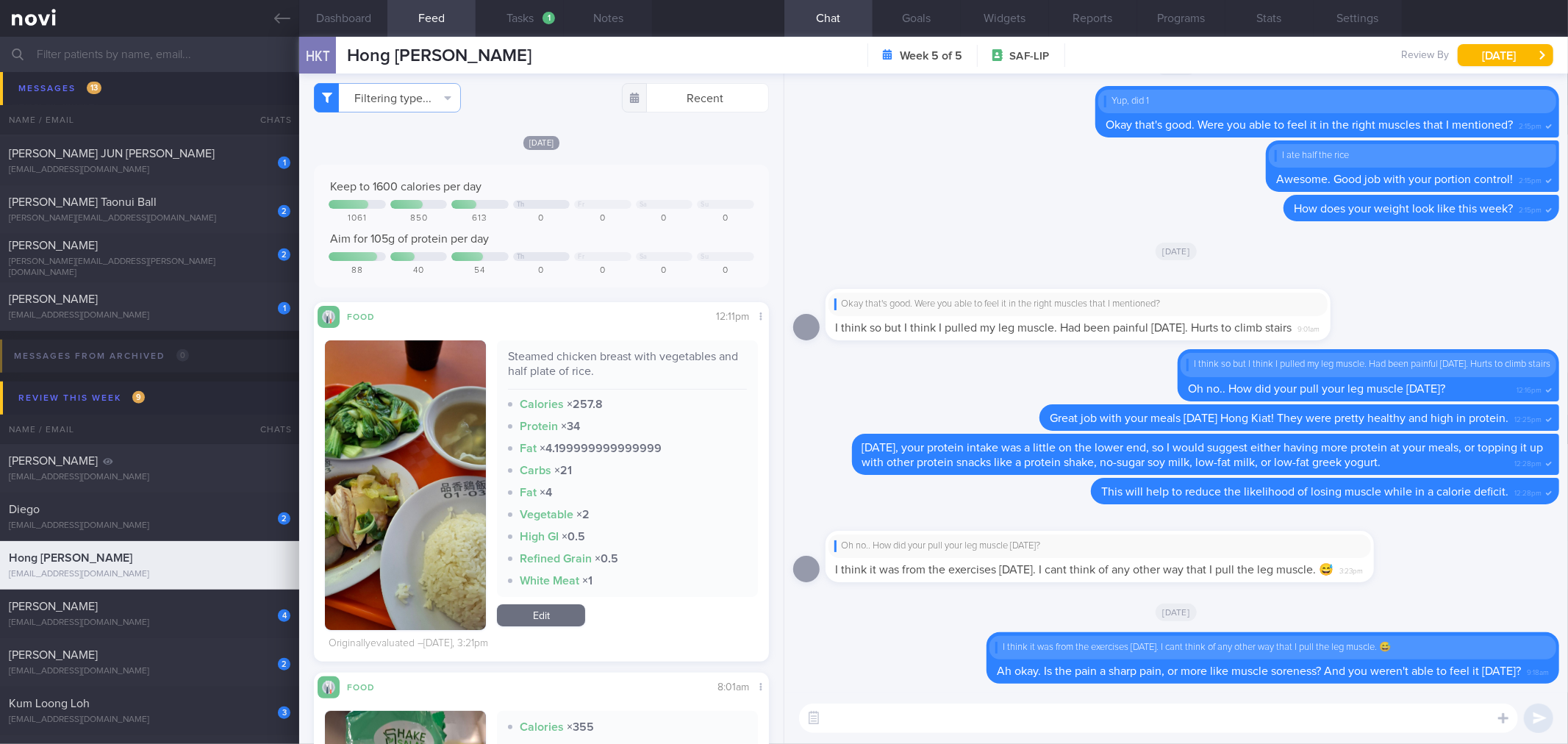
scroll to position [0, 0]
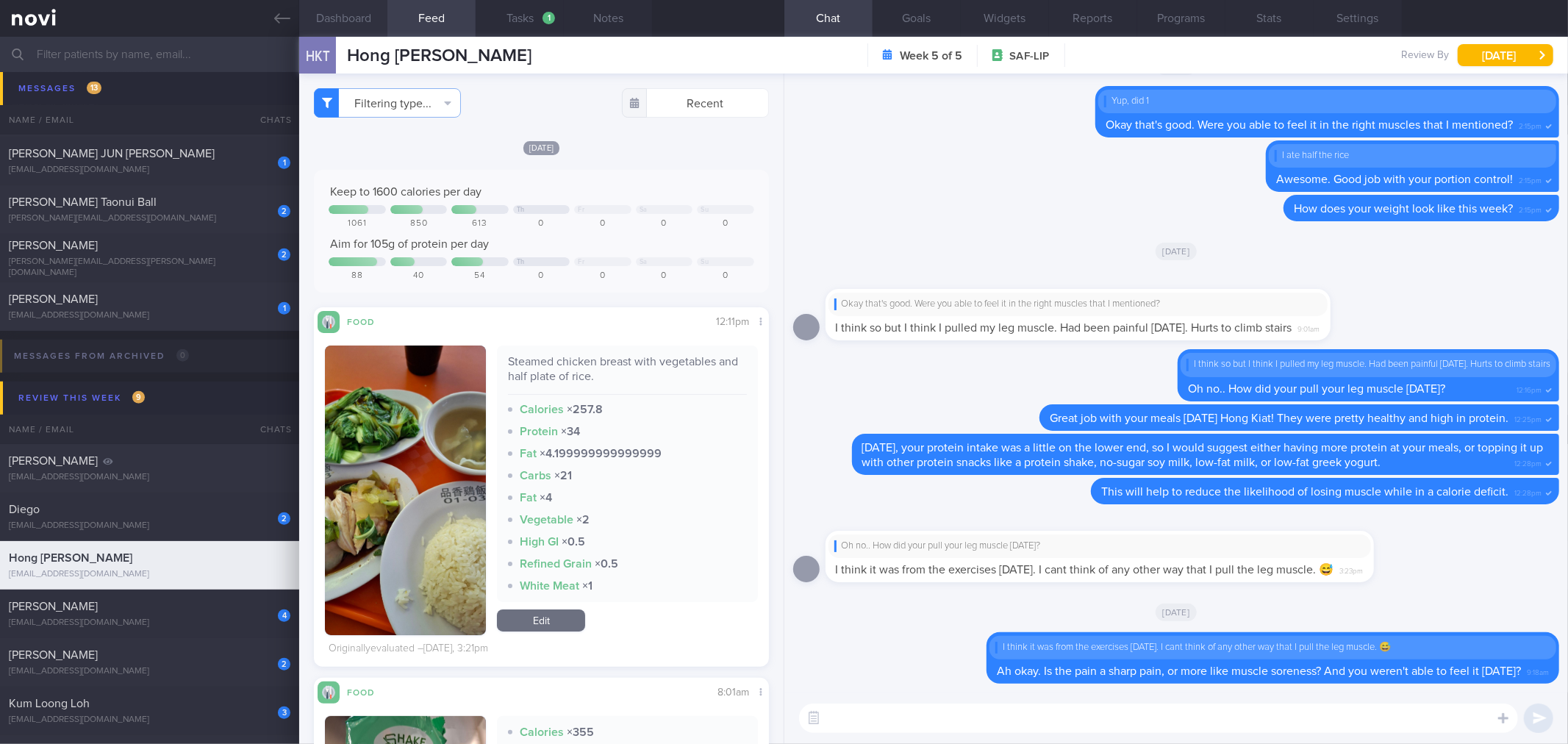
click at [368, 27] on button "Dashboard" at bounding box center [344, 18] width 88 height 37
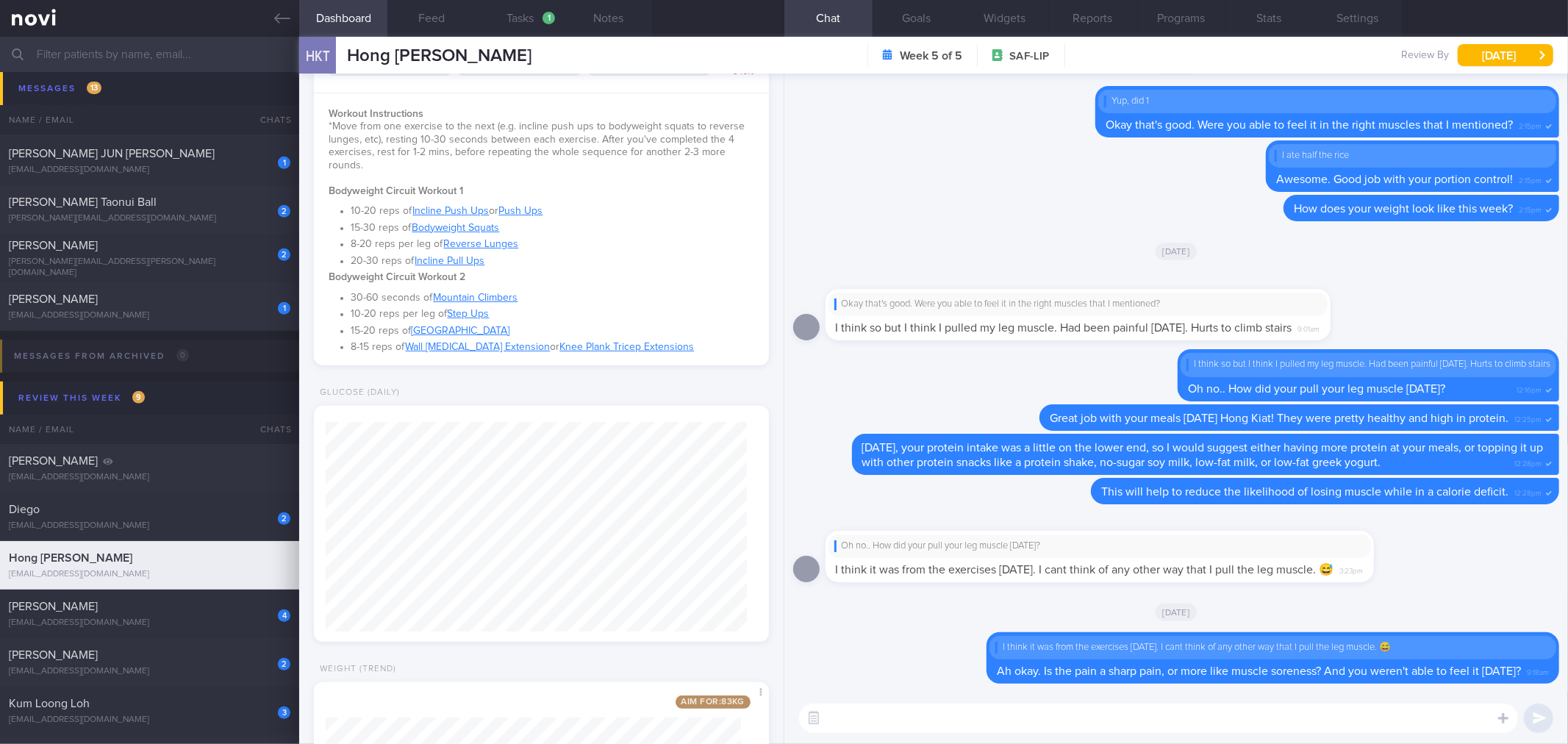
scroll to position [555, 0]
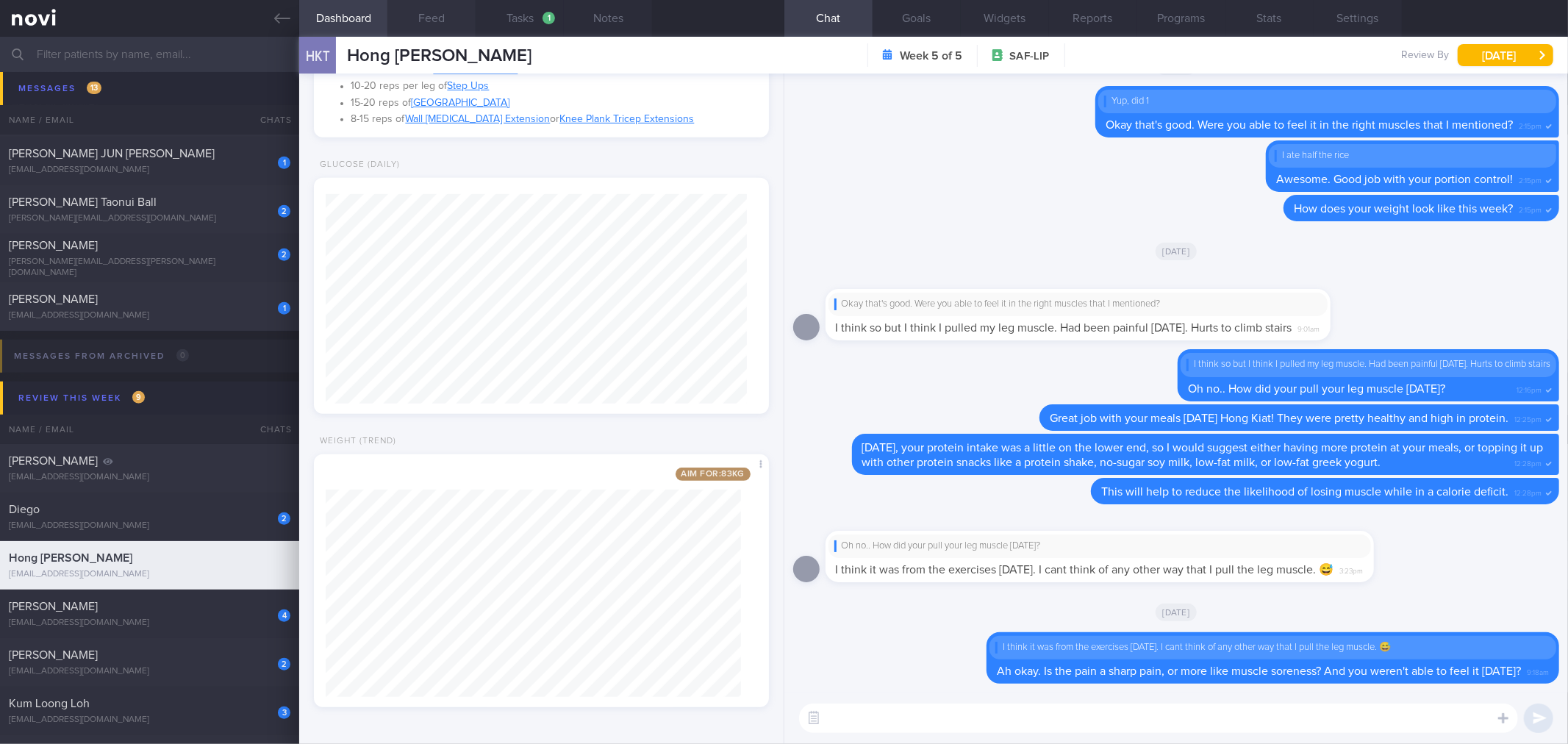
click at [424, 32] on button "Feed" at bounding box center [431, 18] width 88 height 37
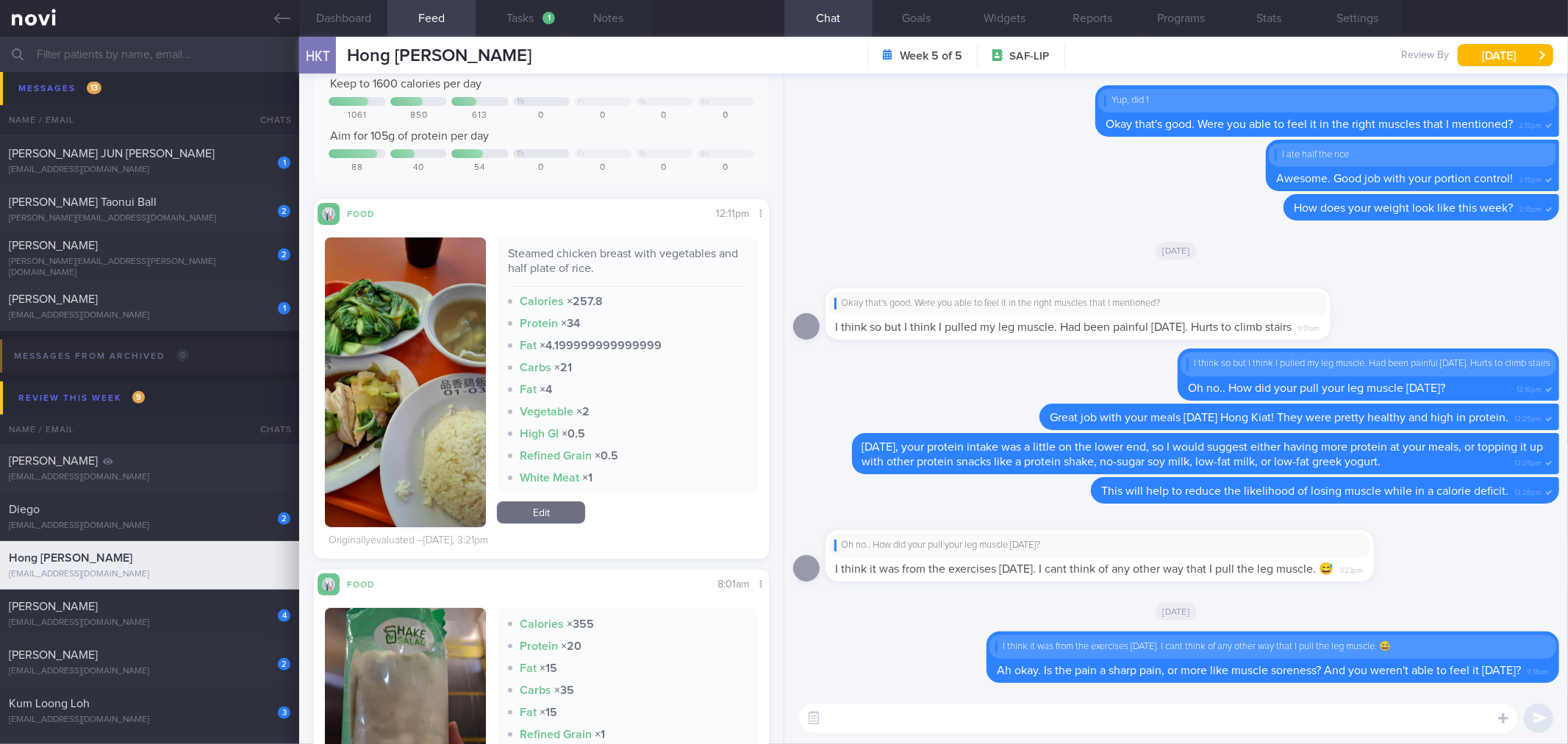
scroll to position [82, 0]
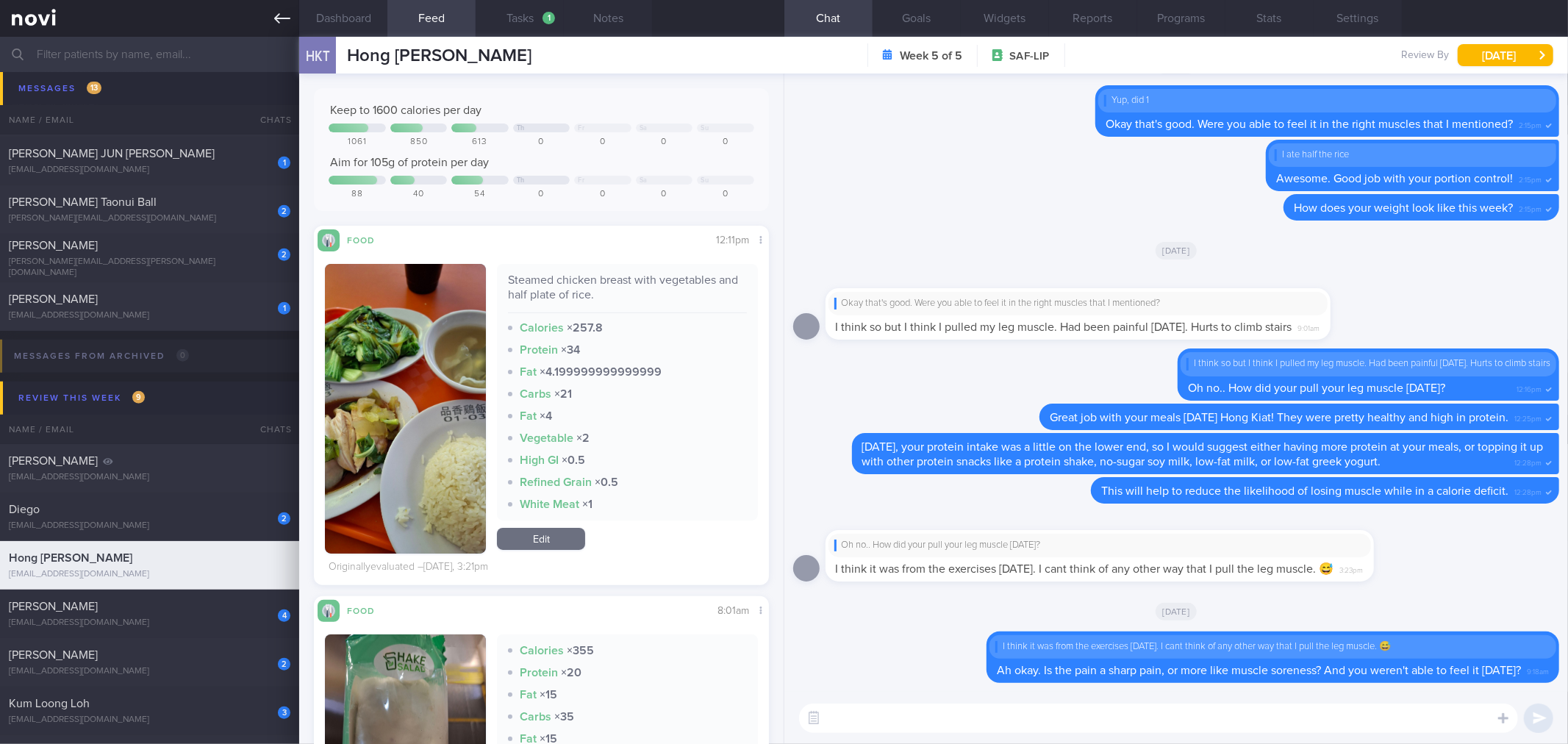
click at [282, 19] on icon at bounding box center [282, 18] width 16 height 16
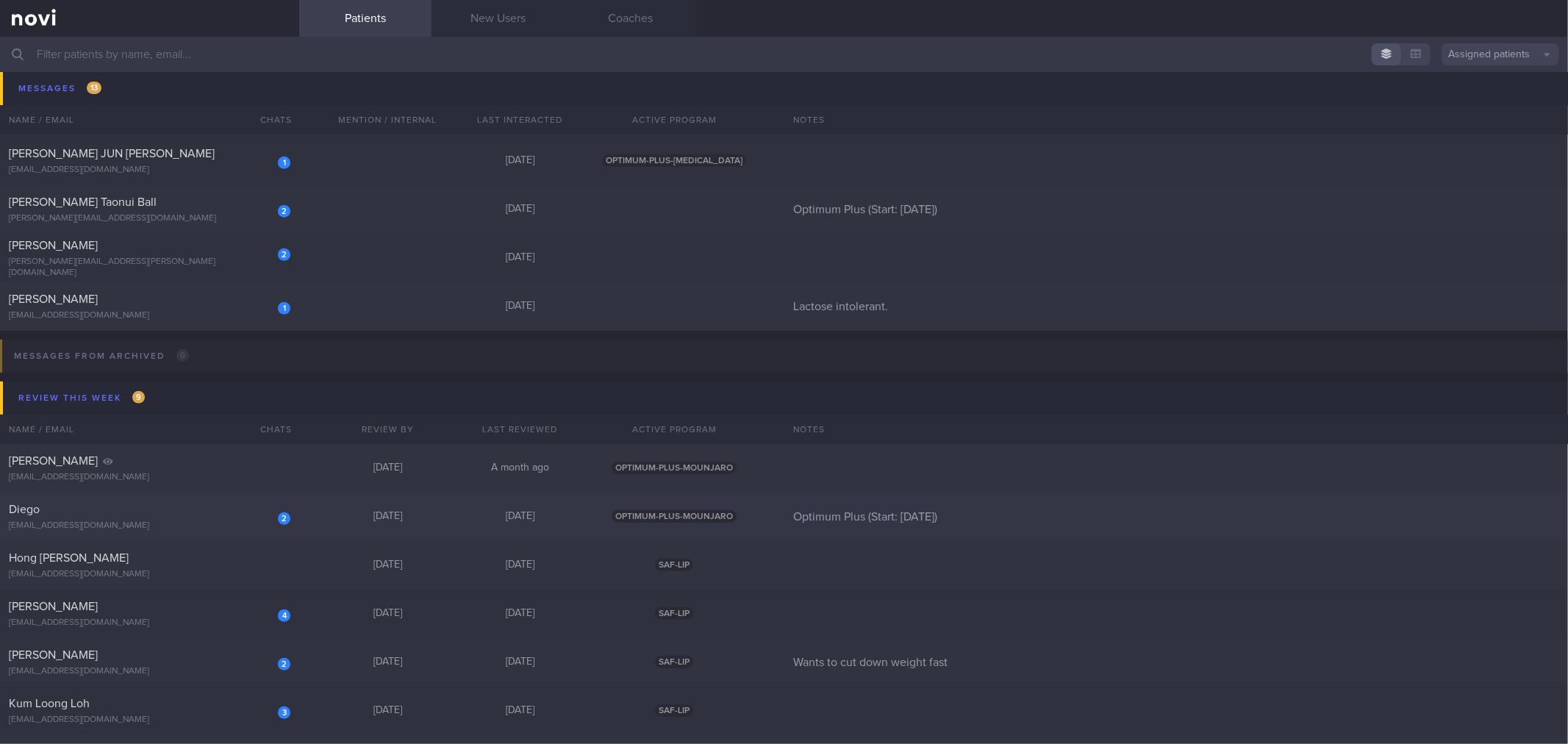
click at [238, 515] on div "Diego" at bounding box center [147, 509] width 278 height 15
select select "8"
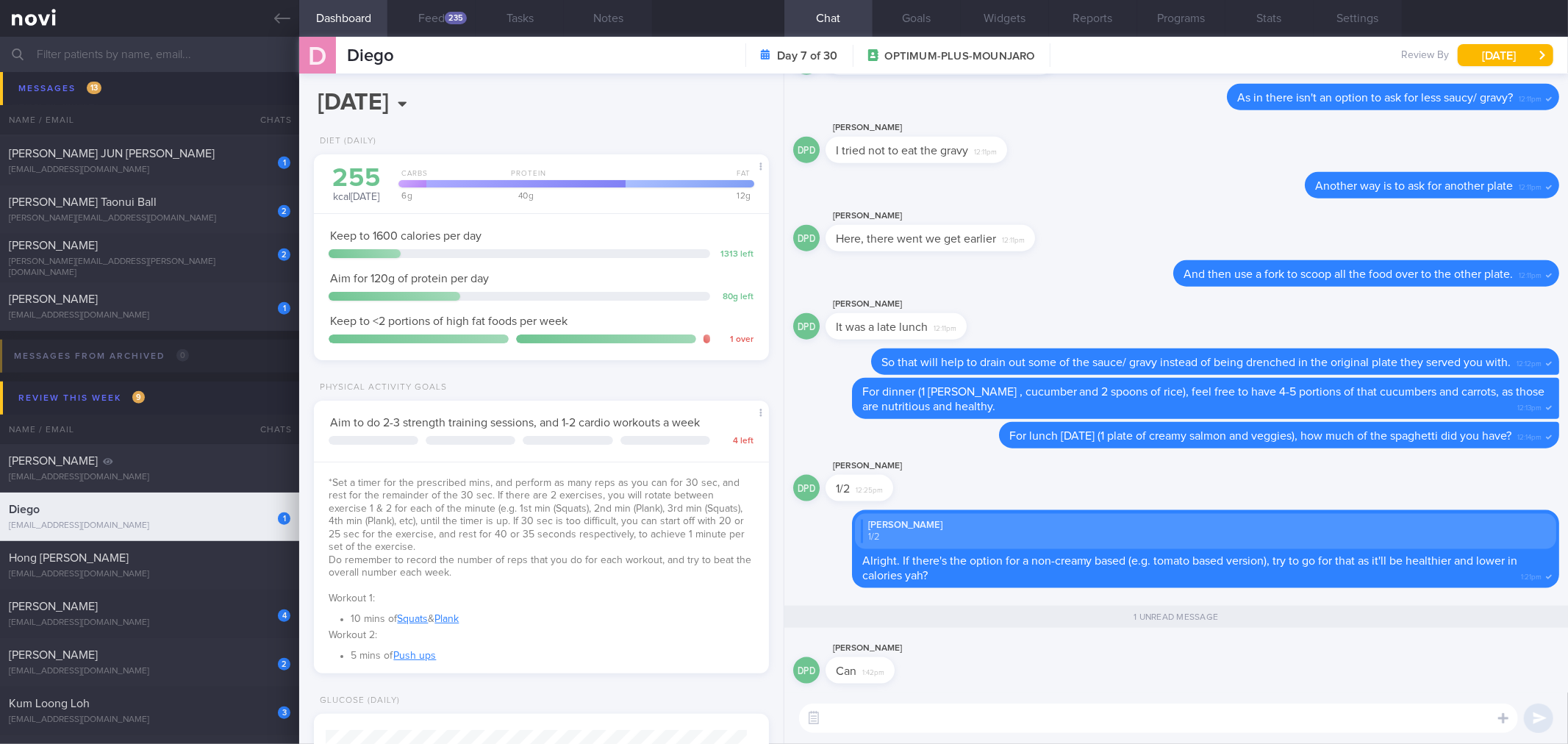
scroll to position [210, 421]
click at [1108, 707] on textarea at bounding box center [1158, 718] width 719 height 29
type textarea "👍. Small tweaks will lead to long-term sustainable progress."
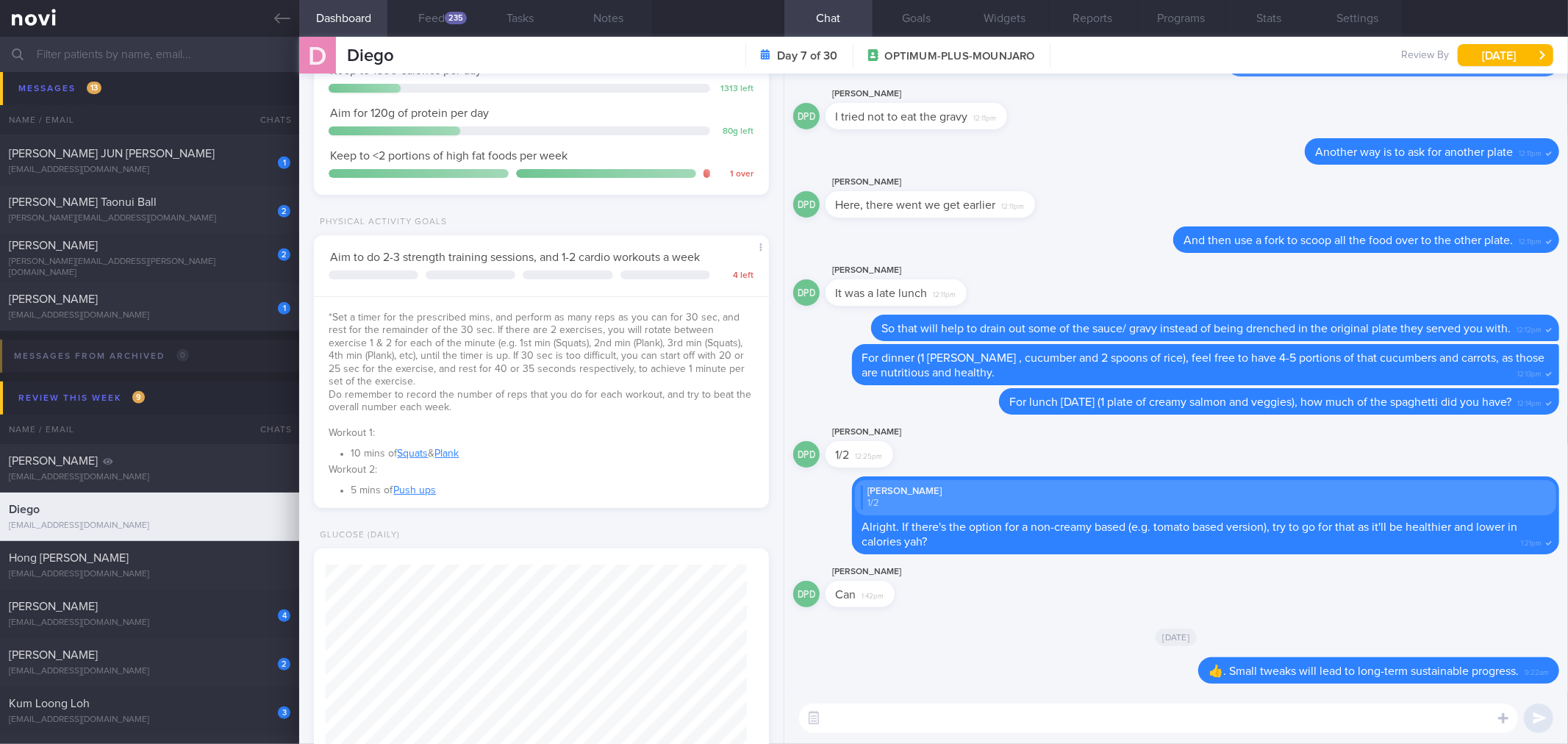
scroll to position [82, 0]
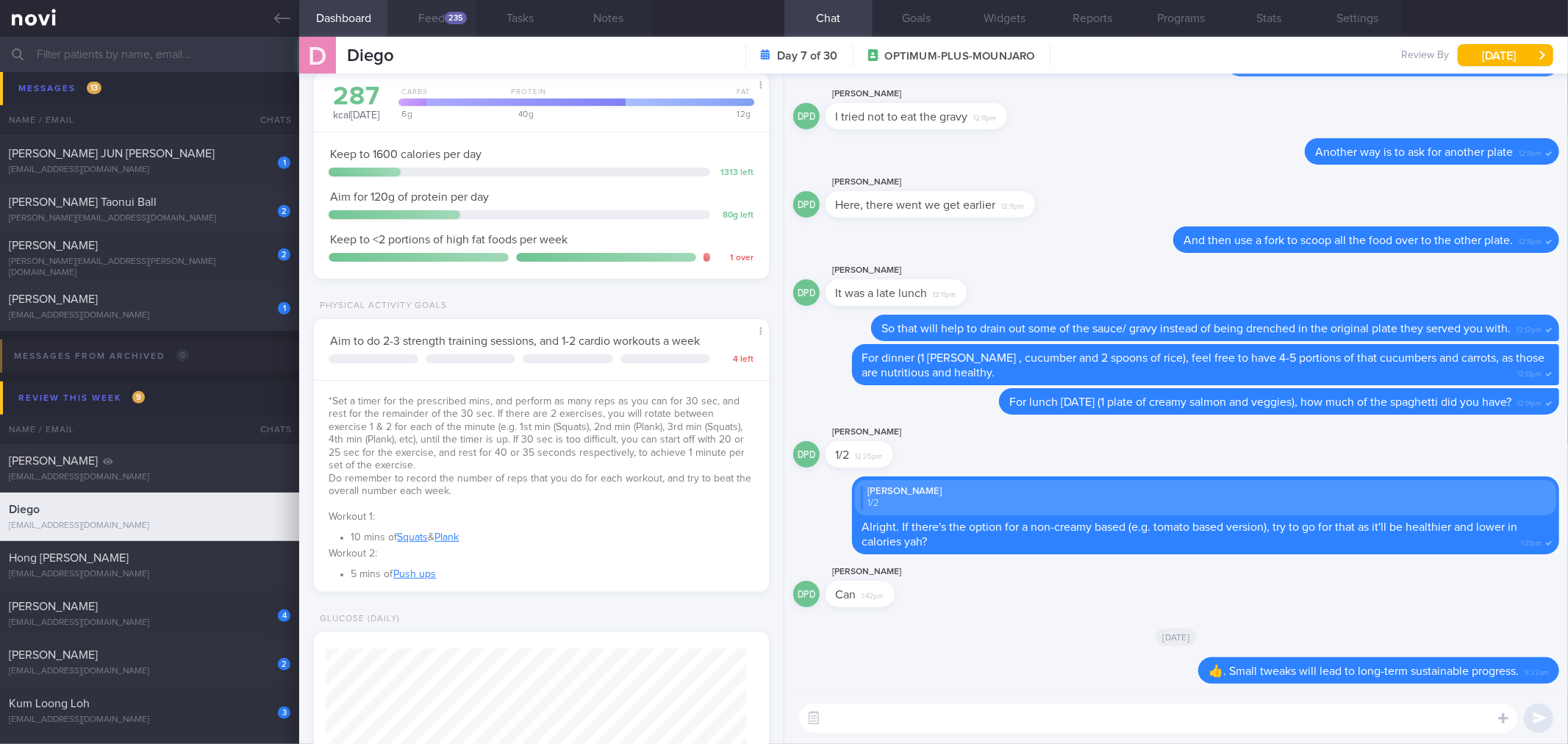
click at [436, 23] on button "Feed 235" at bounding box center [431, 18] width 88 height 37
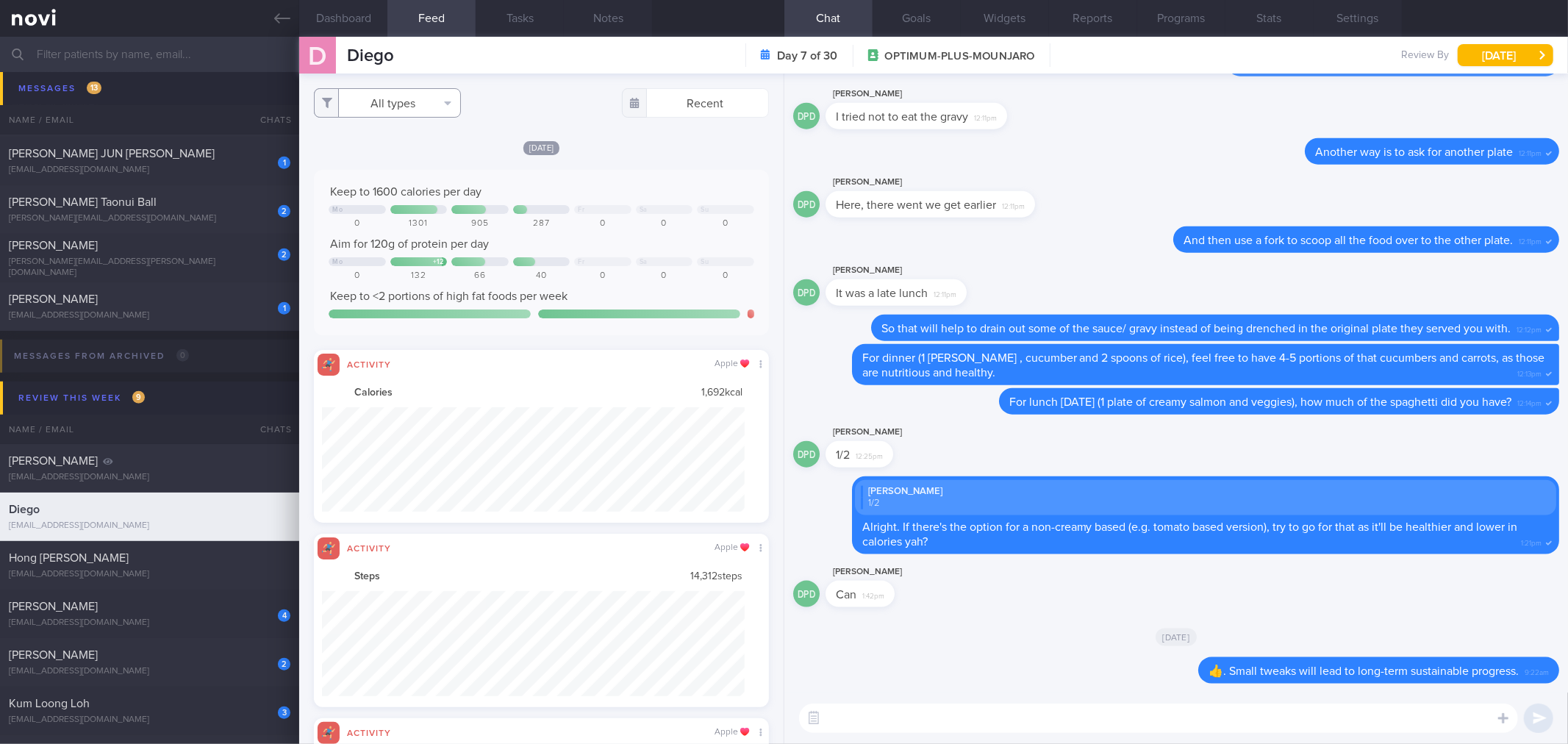
click at [440, 110] on button "All types" at bounding box center [387, 102] width 147 height 29
click at [435, 155] on button "Activity" at bounding box center [387, 154] width 146 height 22
click at [428, 199] on button "Weight" at bounding box center [387, 198] width 146 height 22
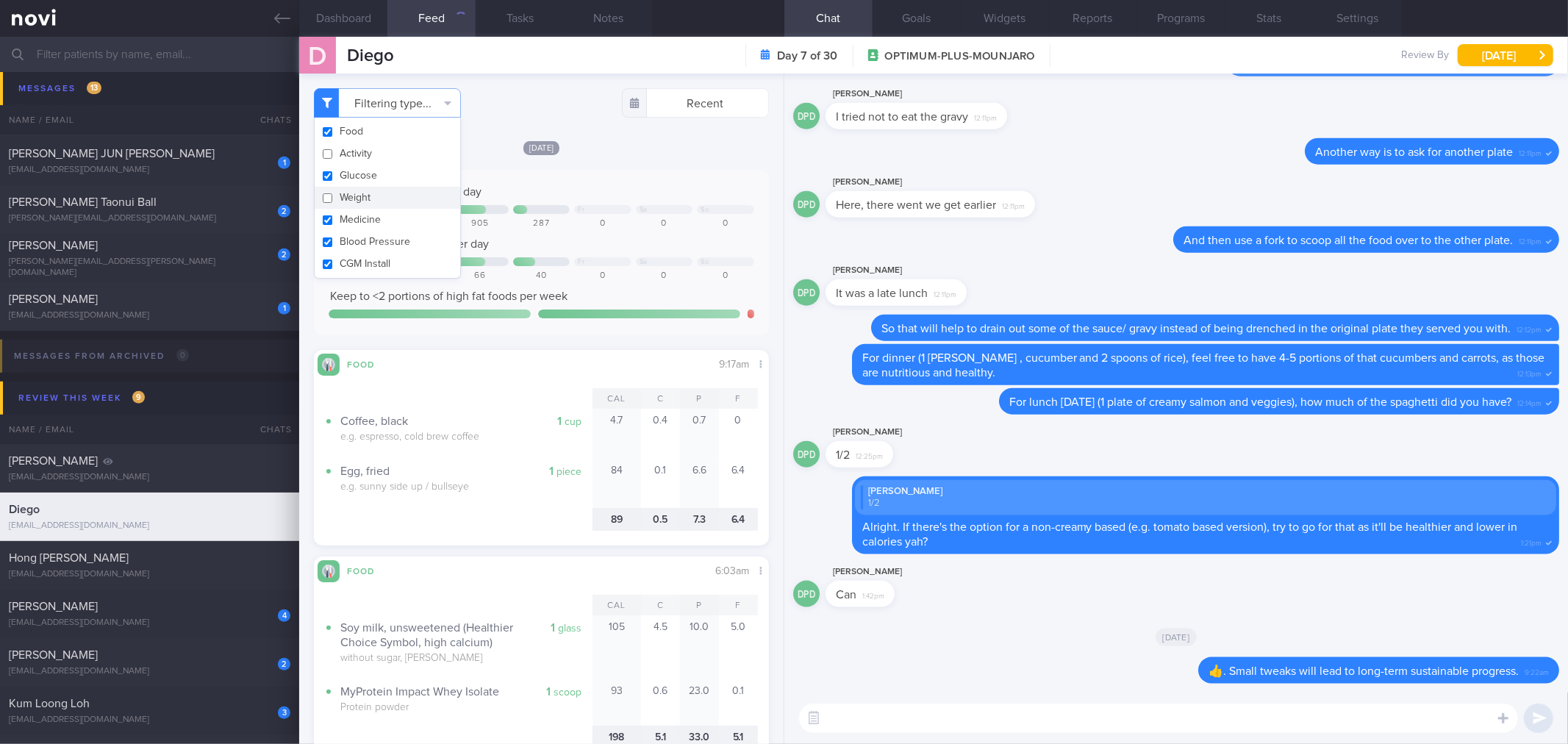
checkbox input "false"
click at [1106, 700] on div "​ ​" at bounding box center [1176, 718] width 784 height 52
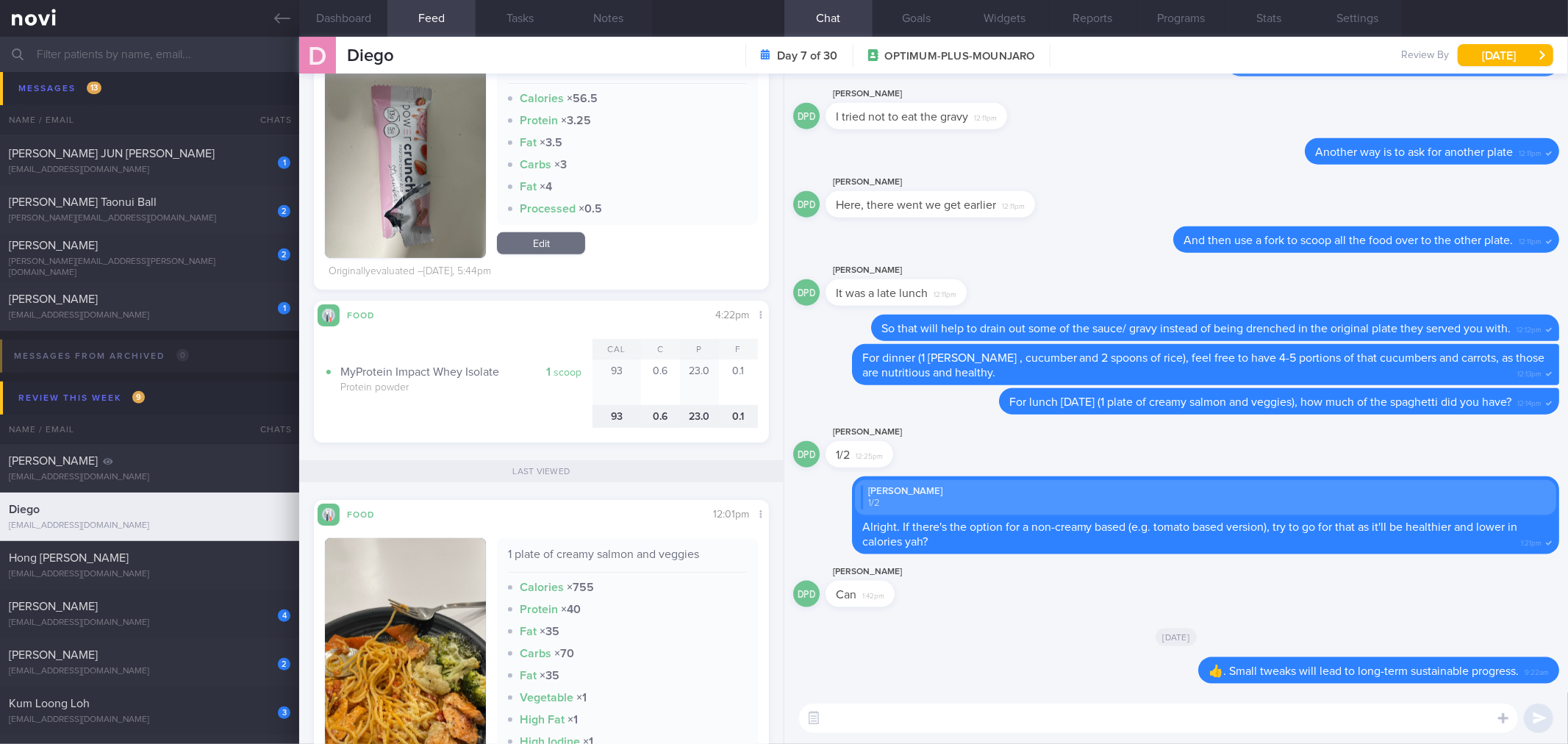
scroll to position [653, 0]
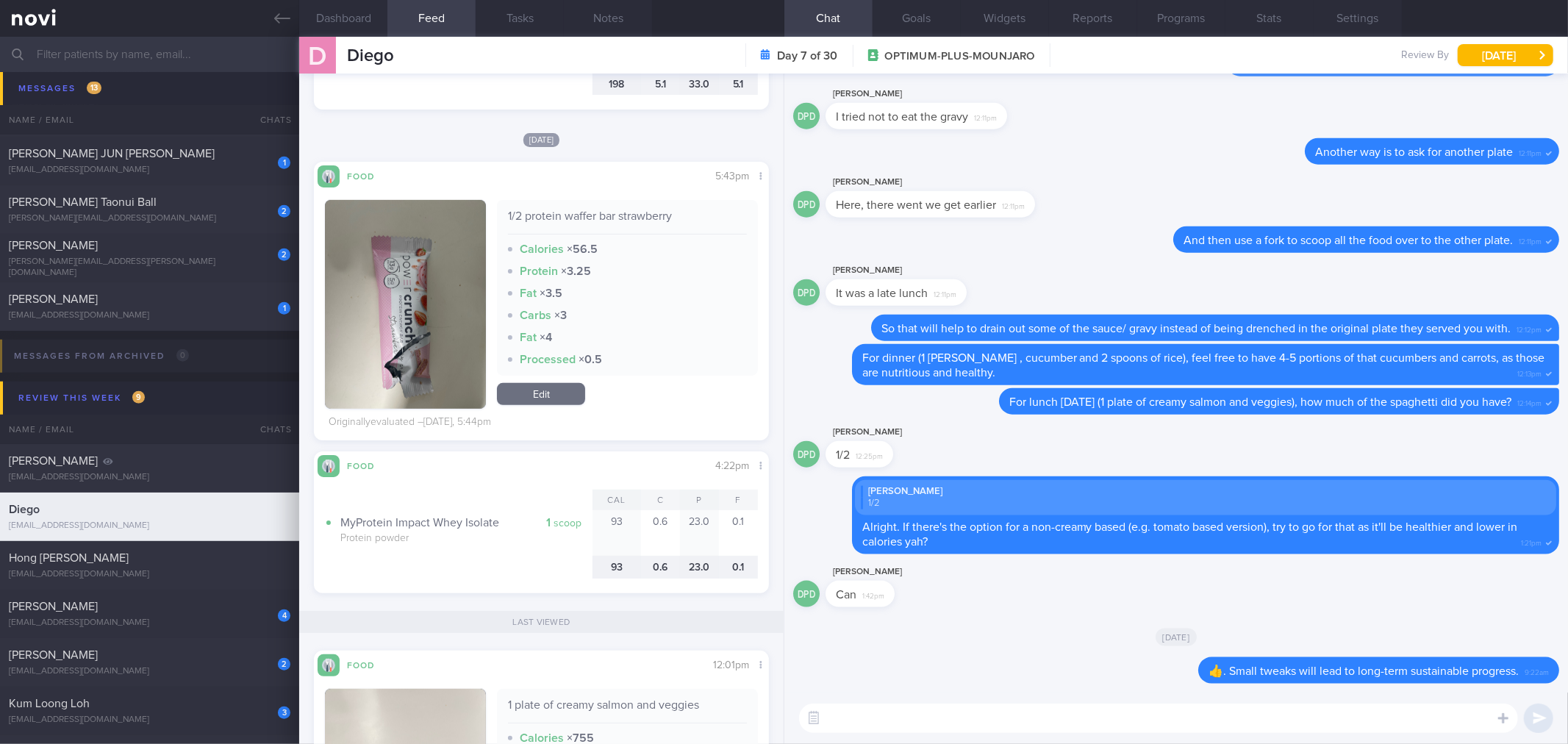
click at [883, 722] on textarea at bounding box center [1158, 718] width 719 height 29
click at [276, 16] on icon at bounding box center [282, 18] width 16 height 16
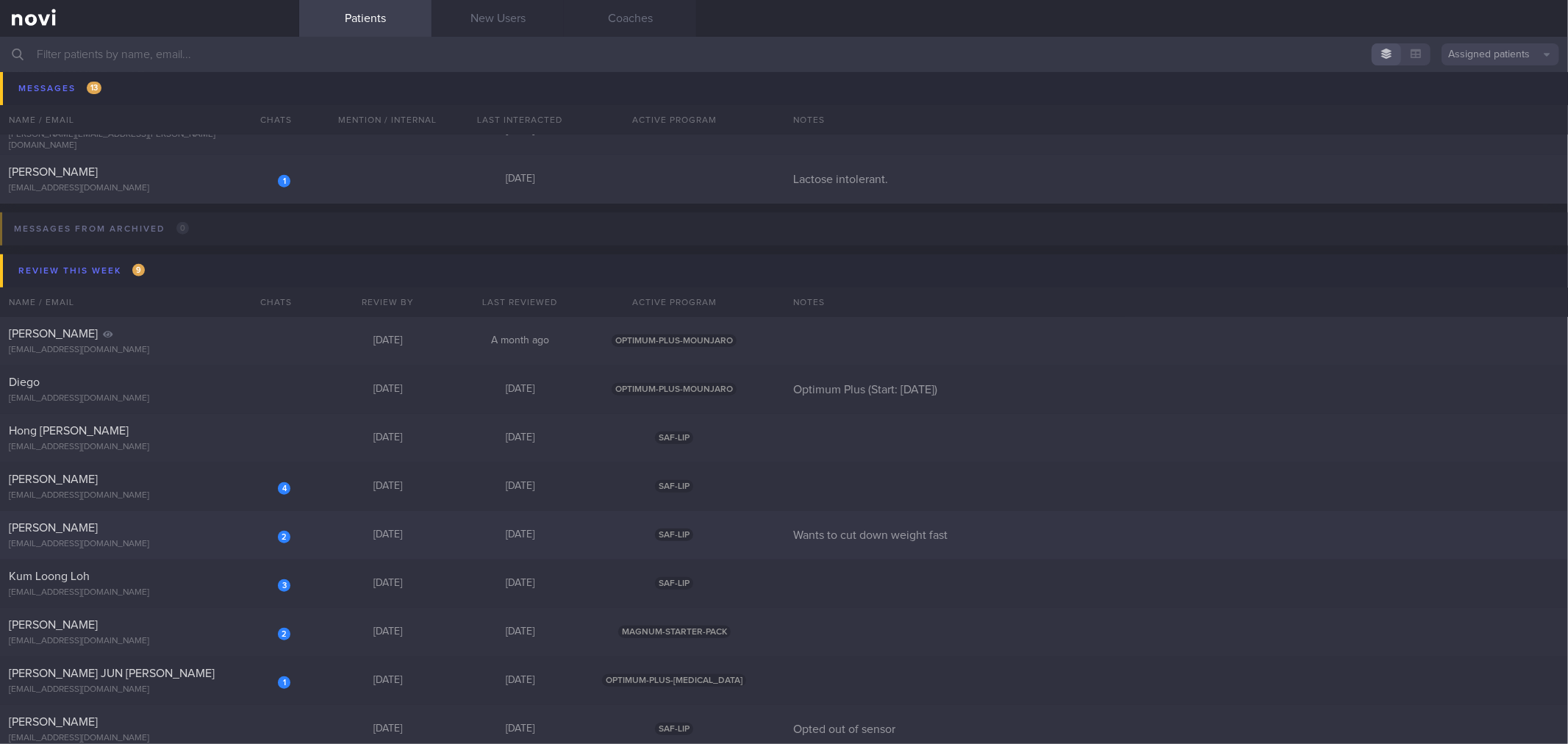
scroll to position [908, 0]
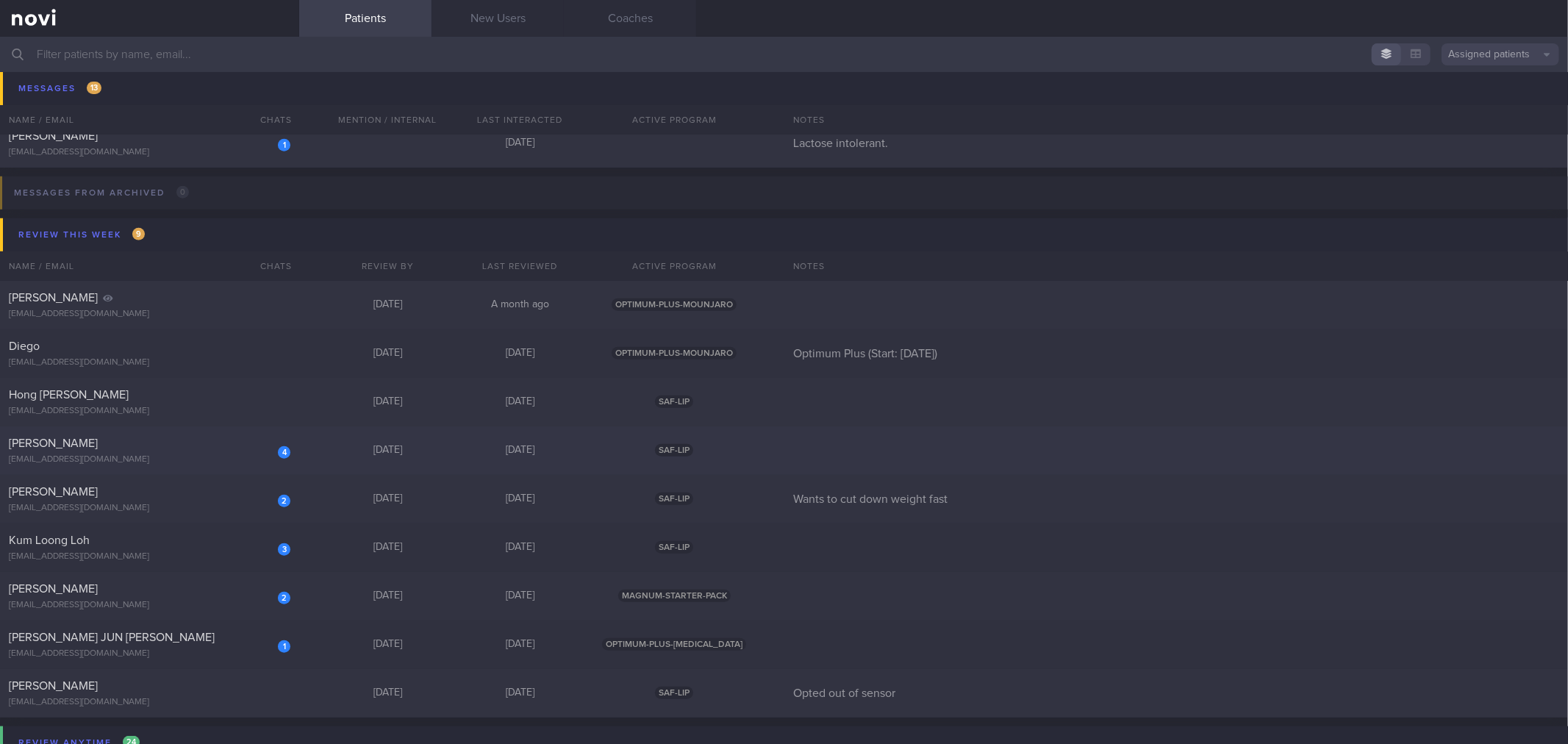
click at [252, 451] on div "4 Koh Thong Wee [EMAIL_ADDRESS][DOMAIN_NAME]" at bounding box center [150, 450] width 300 height 29
select select "8"
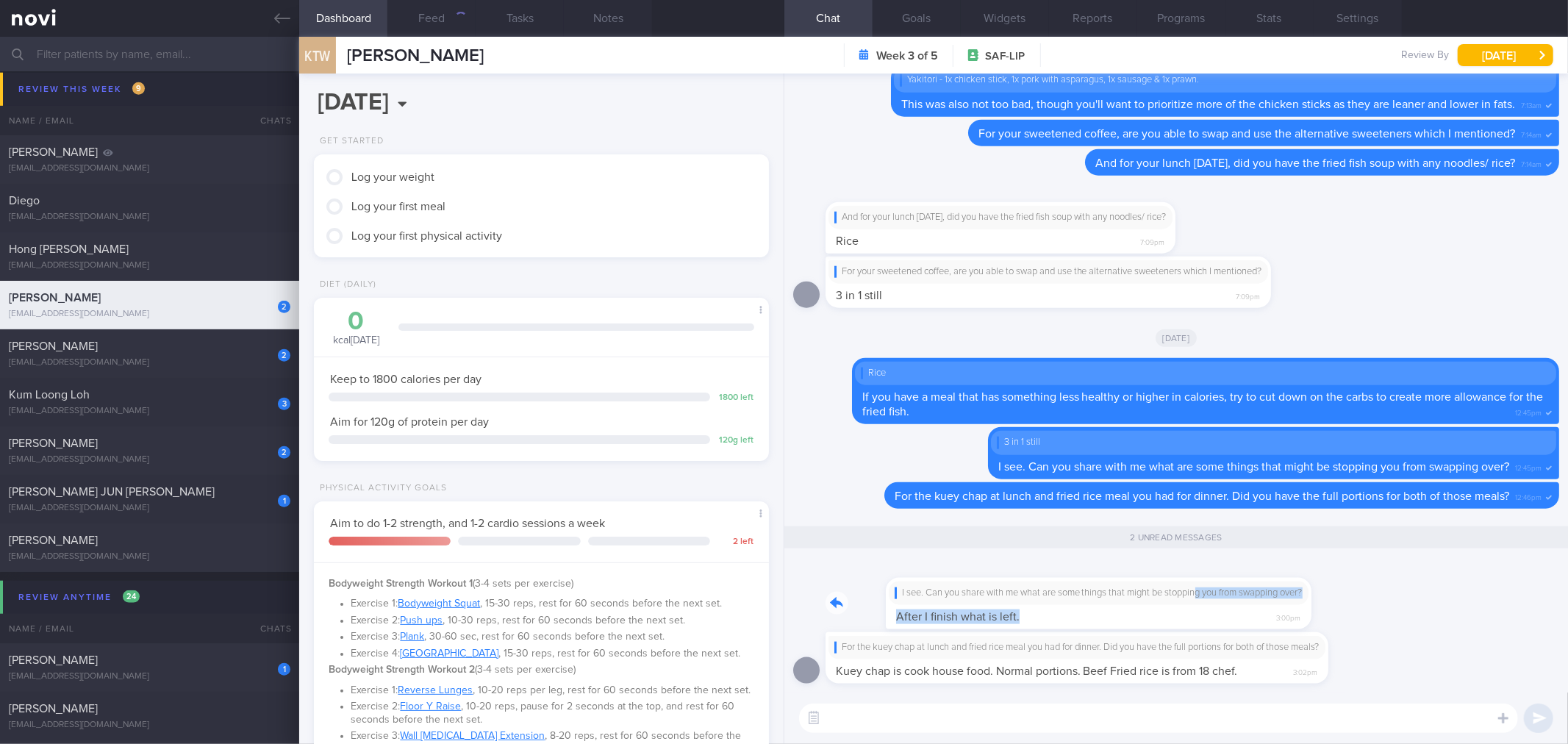
drag, startPoint x: 1014, startPoint y: 606, endPoint x: 1138, endPoint y: 599, distance: 124.2
click at [1138, 599] on div "I see. Can you share with me what are some things that might be stopping you fr…" at bounding box center [1061, 595] width 470 height 69
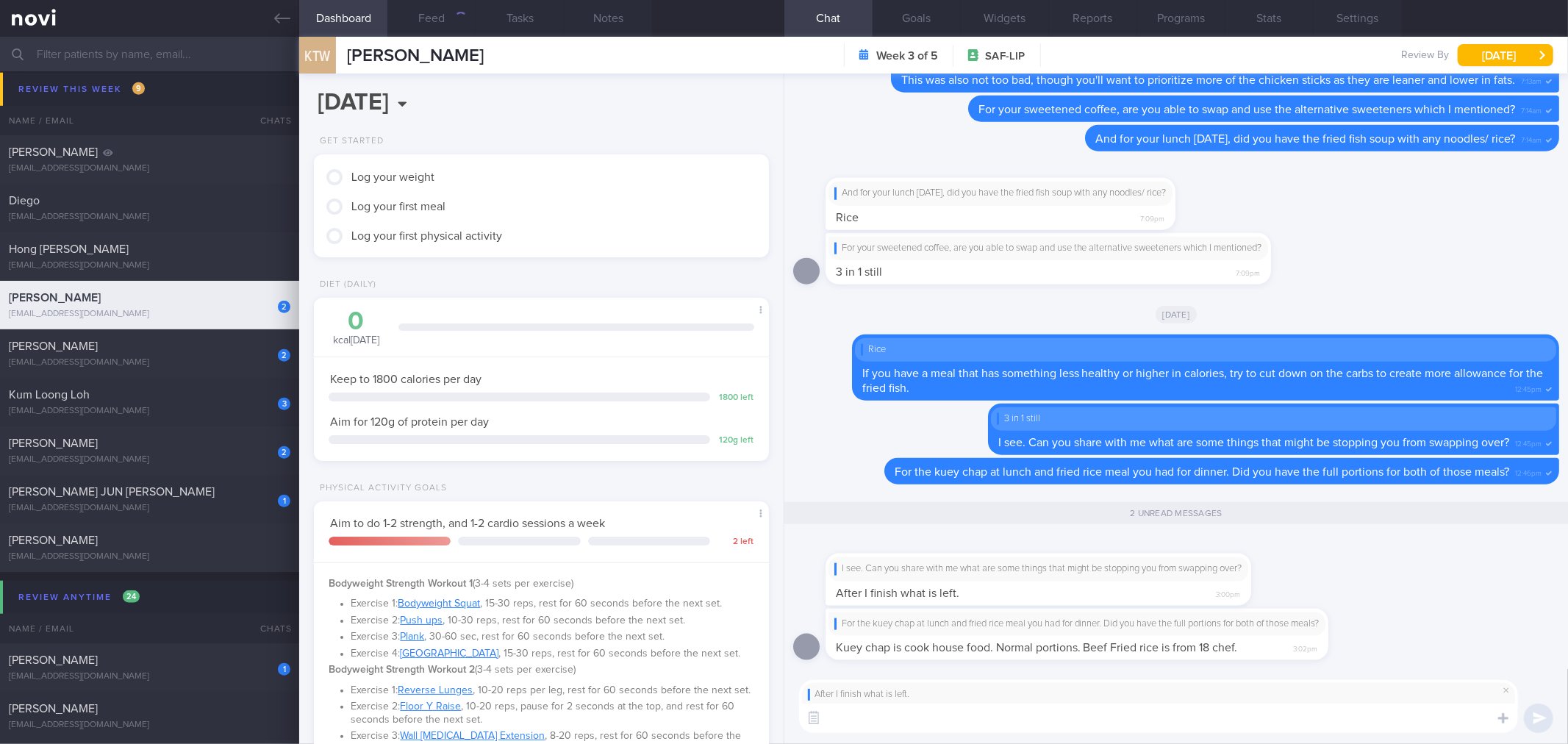
click at [1120, 725] on textarea at bounding box center [1158, 718] width 719 height 29
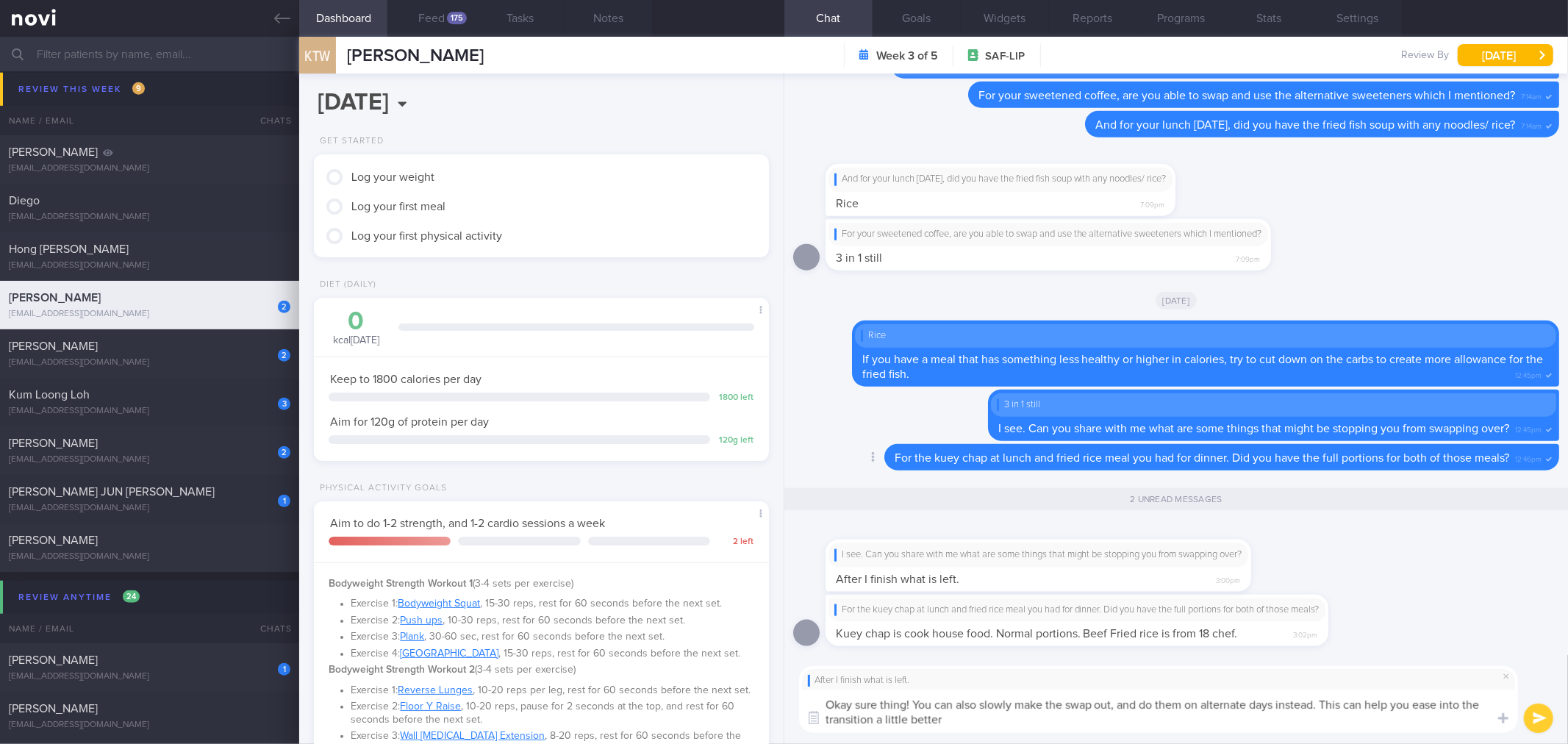
type textarea "Okay sure thing! You can also slowly make the swap out, and do them on alternat…"
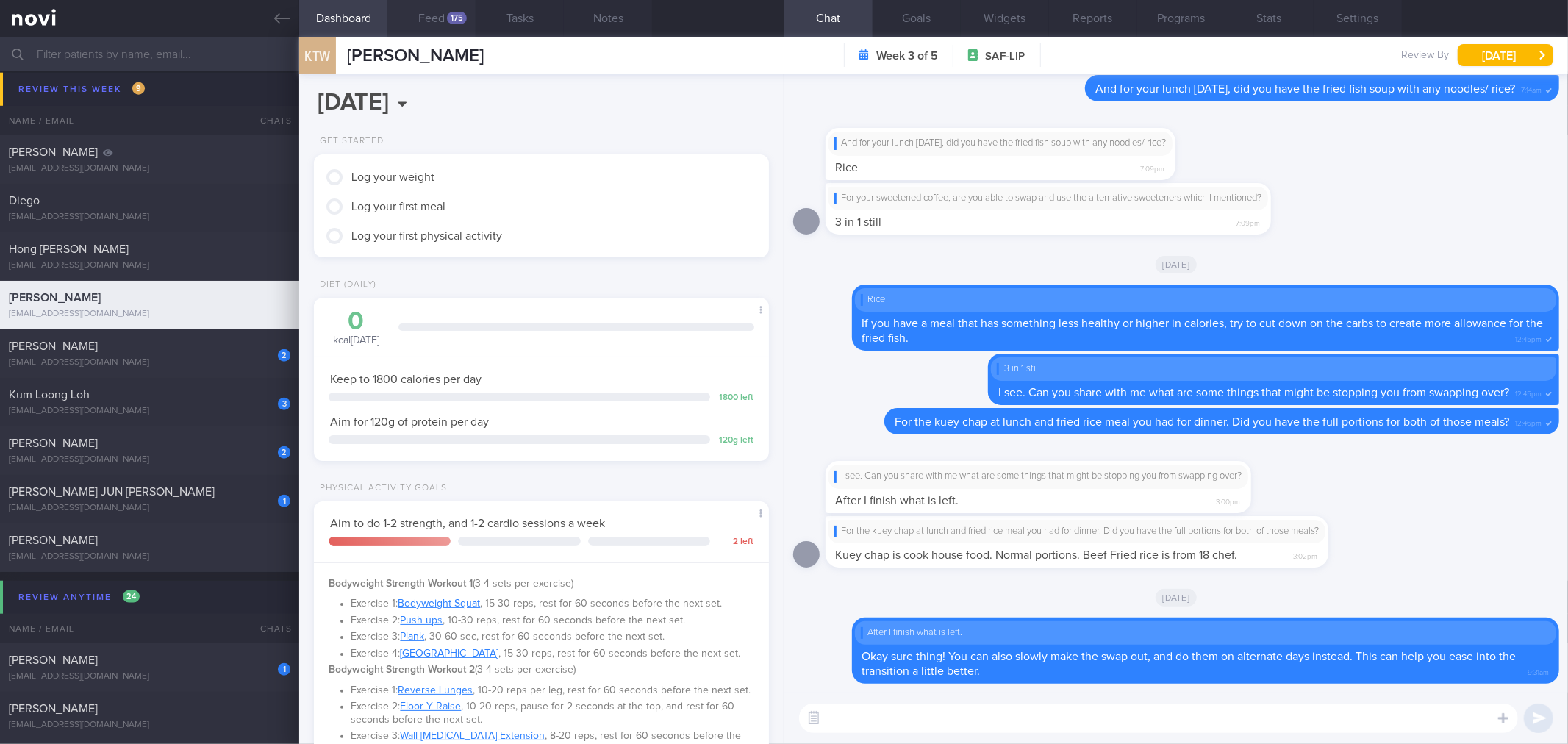
click at [445, 26] on button "Feed 175" at bounding box center [431, 18] width 88 height 37
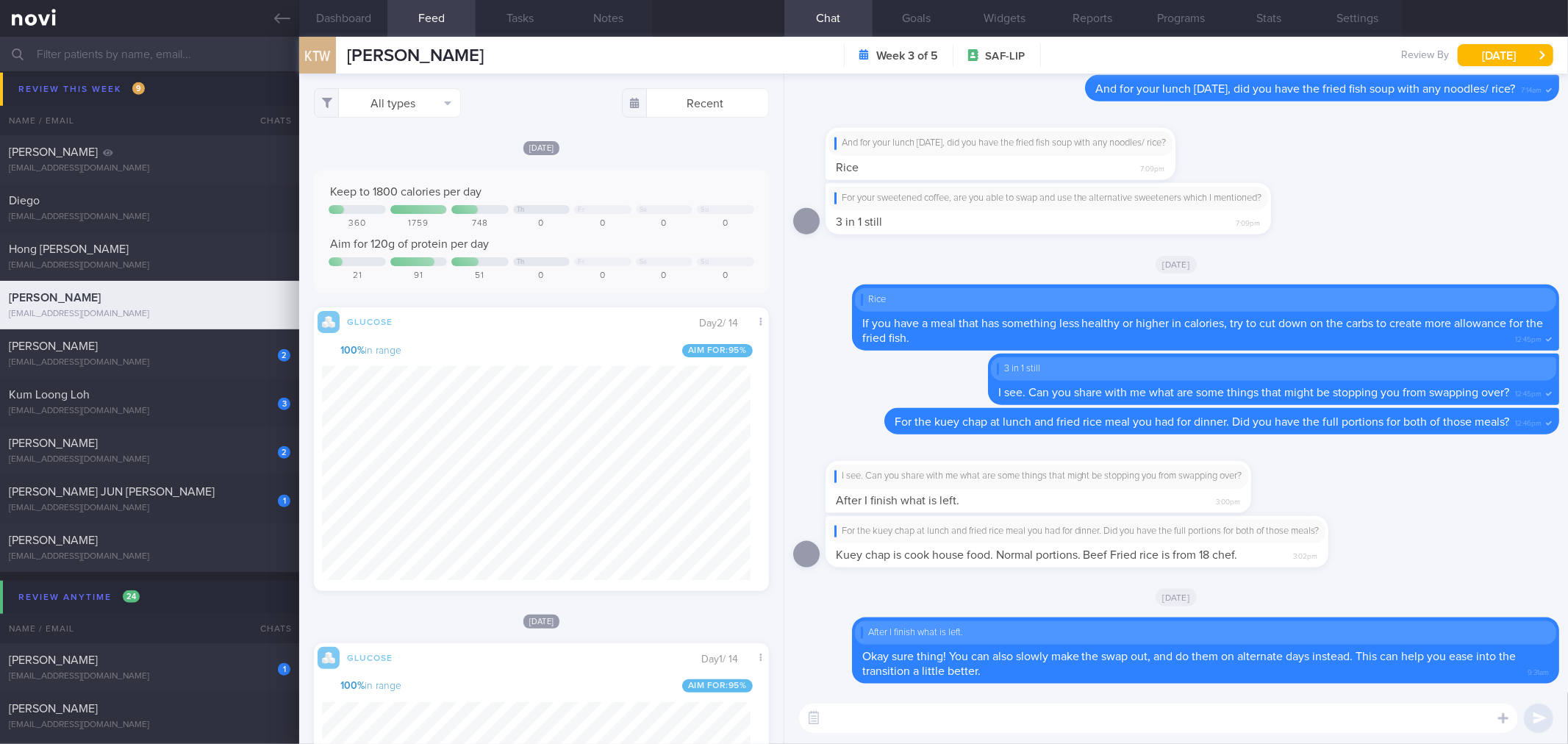
scroll to position [104, 423]
click at [412, 96] on button "All types" at bounding box center [387, 102] width 147 height 29
click at [424, 158] on button "Activity" at bounding box center [387, 154] width 146 height 22
checkbox input "false"
click at [426, 199] on button "Weight" at bounding box center [387, 198] width 146 height 22
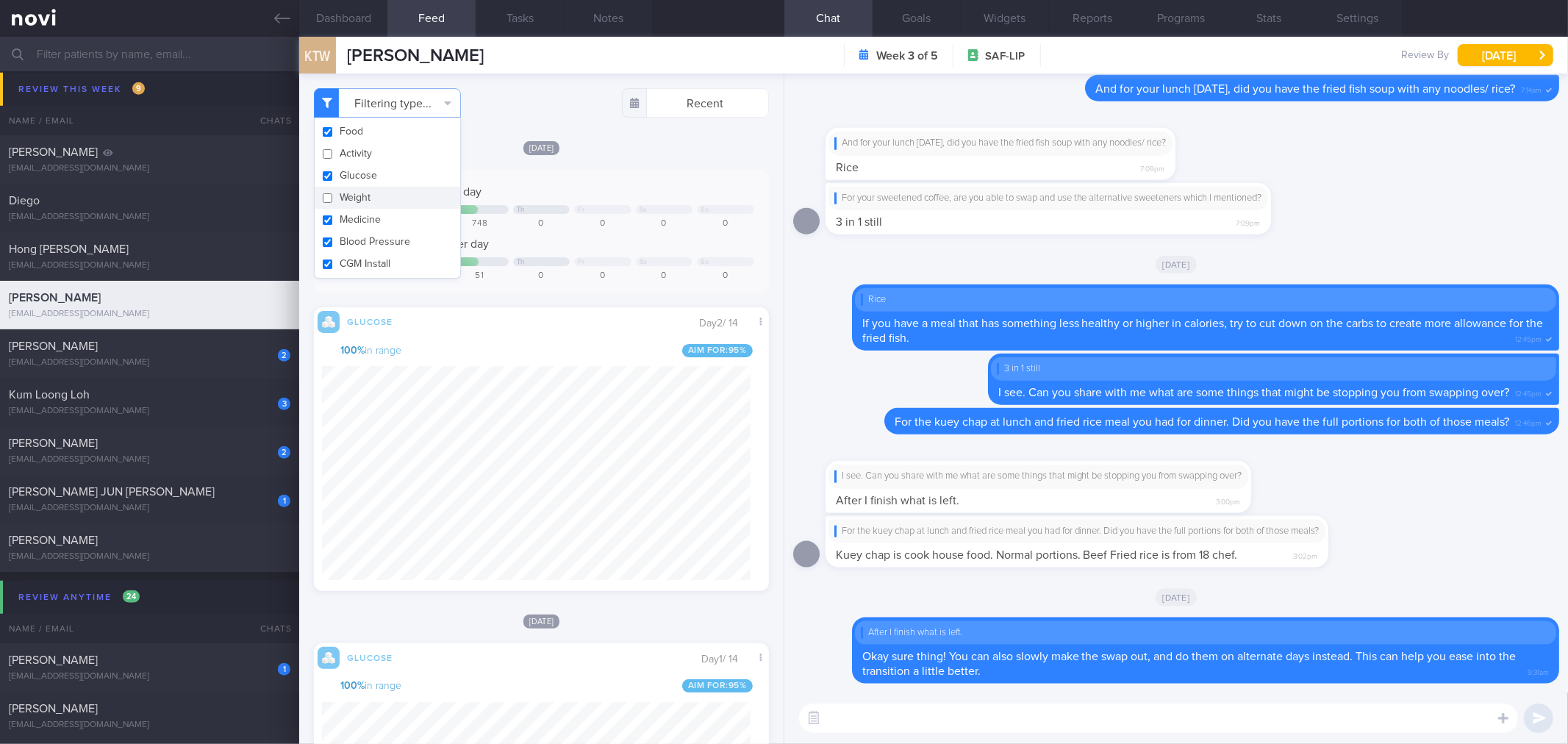
checkbox input "false"
click at [641, 180] on div "Keep to 1800 calories per day Th Fr Sa Su 360 1759 748 0 0 0 0 Aim for 120g of …" at bounding box center [542, 231] width 455 height 123
click at [1128, 733] on div "​ ​" at bounding box center [1176, 718] width 784 height 52
click at [1131, 727] on textarea at bounding box center [1158, 718] width 719 height 29
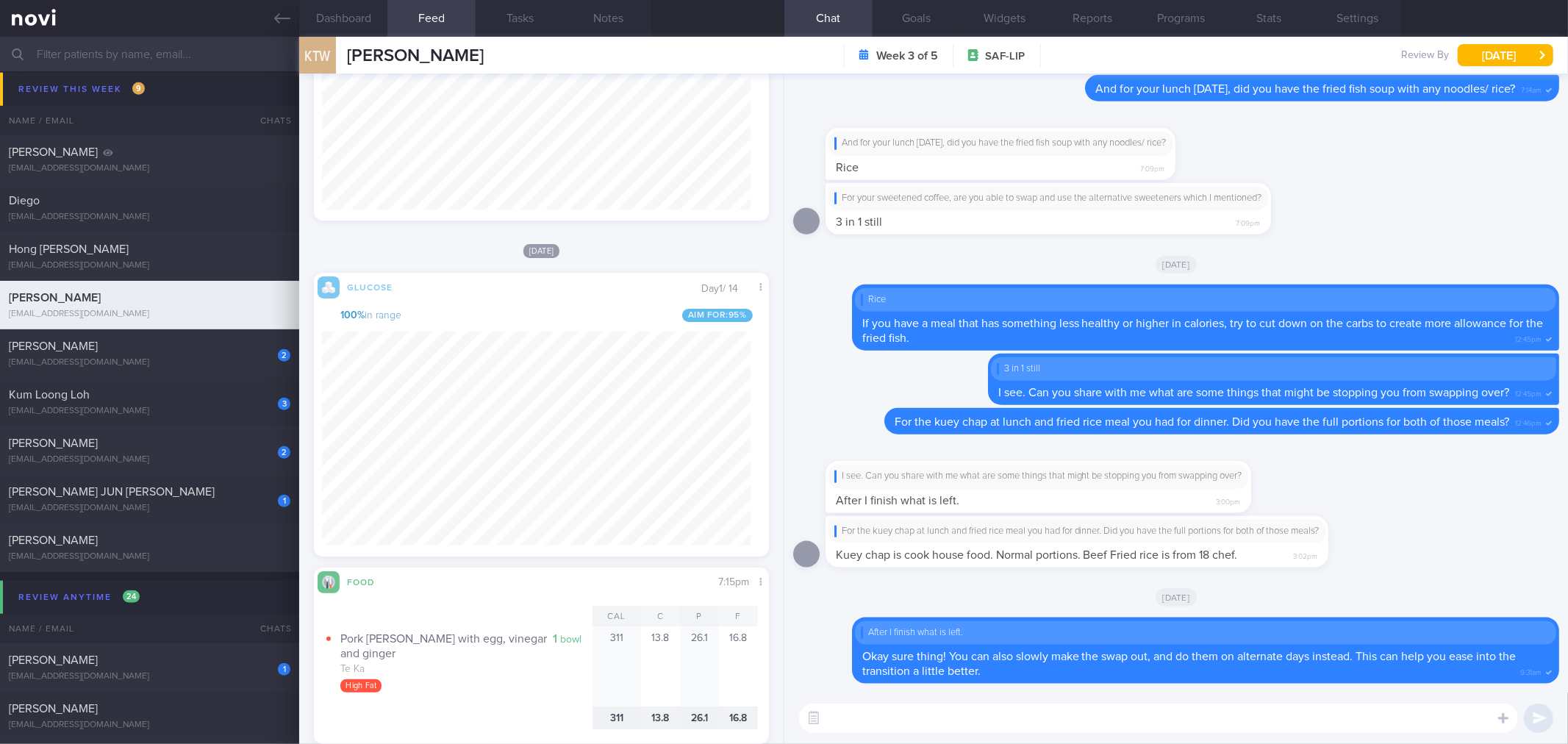
scroll to position [326, 0]
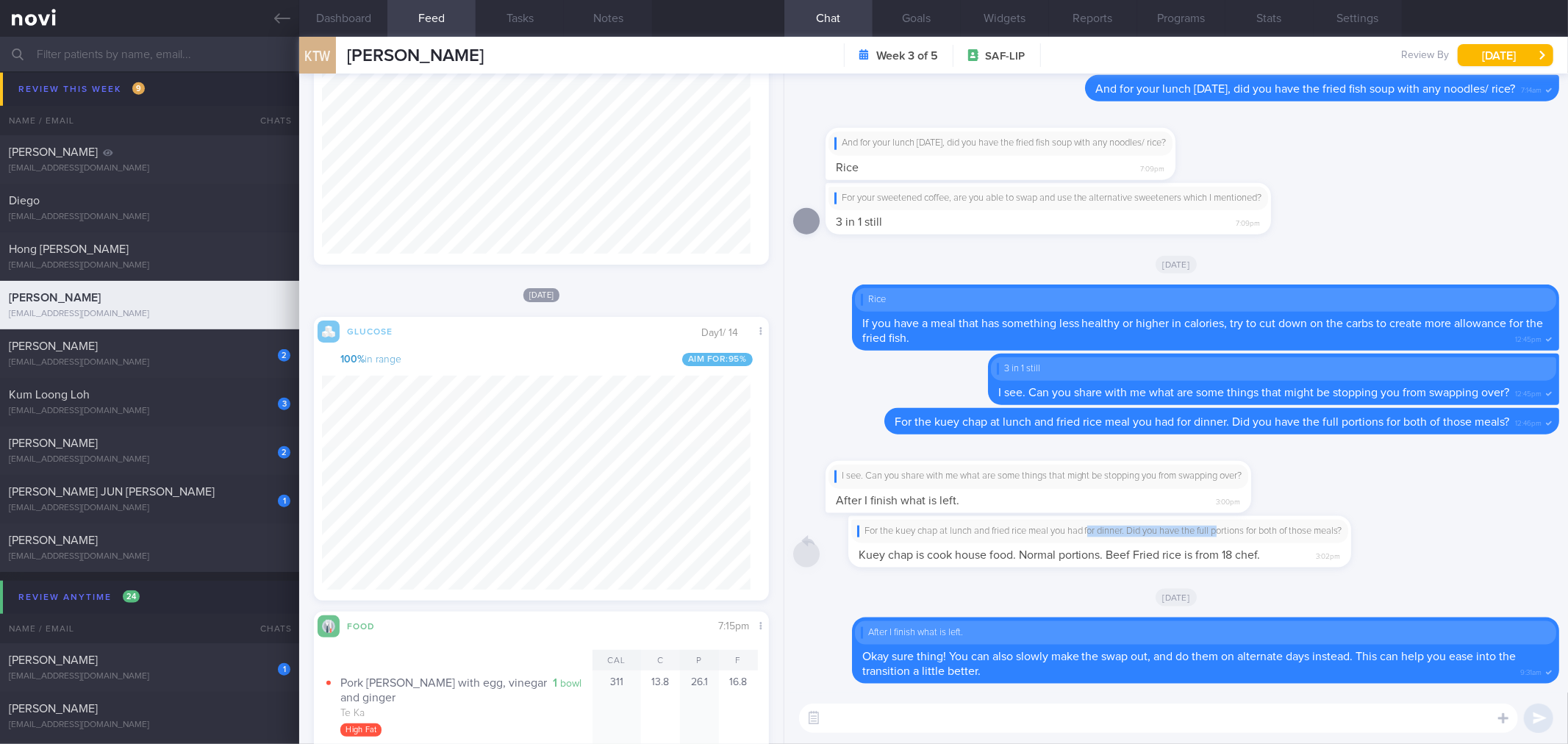
drag, startPoint x: 1079, startPoint y: 530, endPoint x: 1305, endPoint y: 525, distance: 226.1
click at [1305, 525] on div "For the kuey chap at lunch and fried rice meal you had for dinner. Did you have…" at bounding box center [1099, 542] width 547 height 52
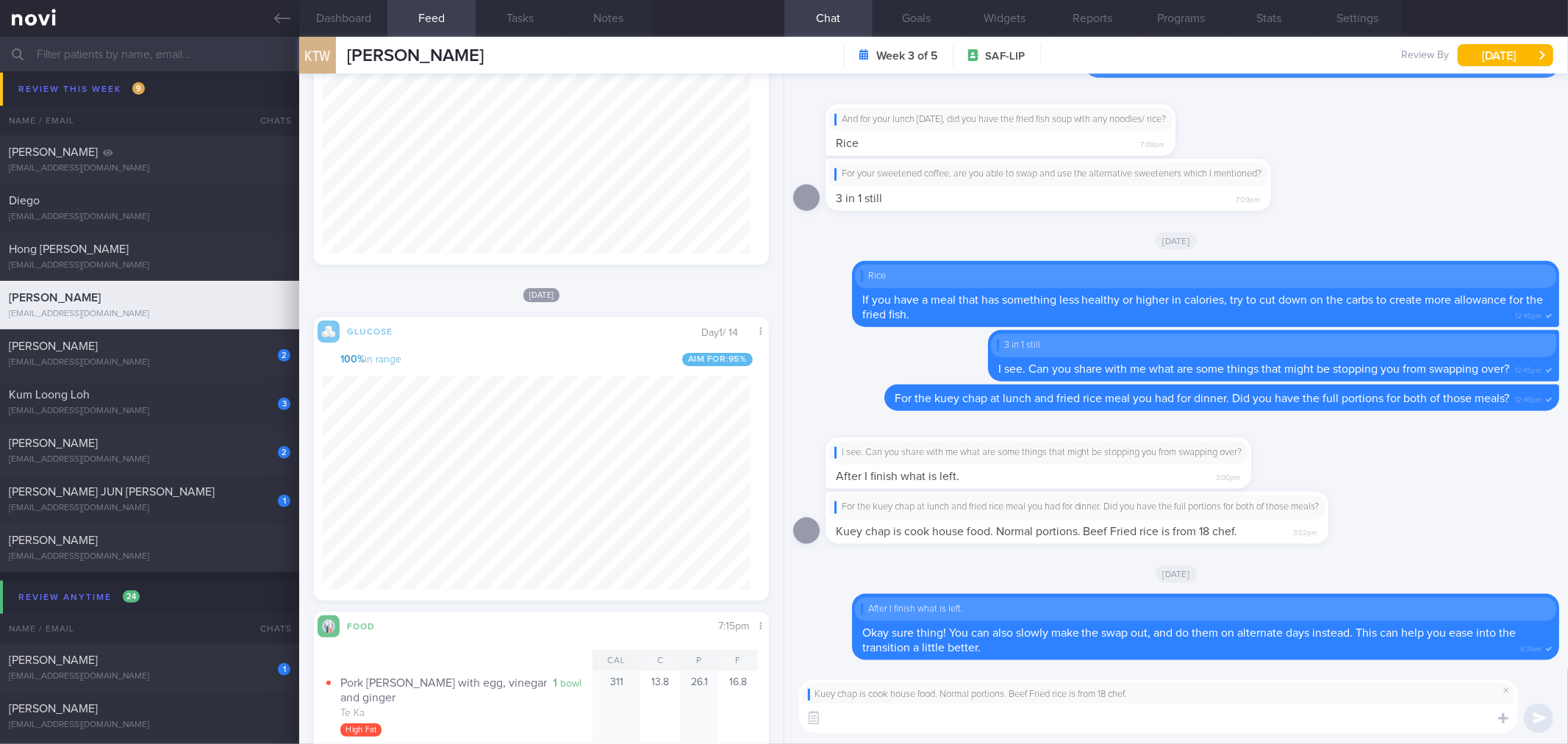
click at [1059, 726] on textarea at bounding box center [1158, 718] width 719 height 29
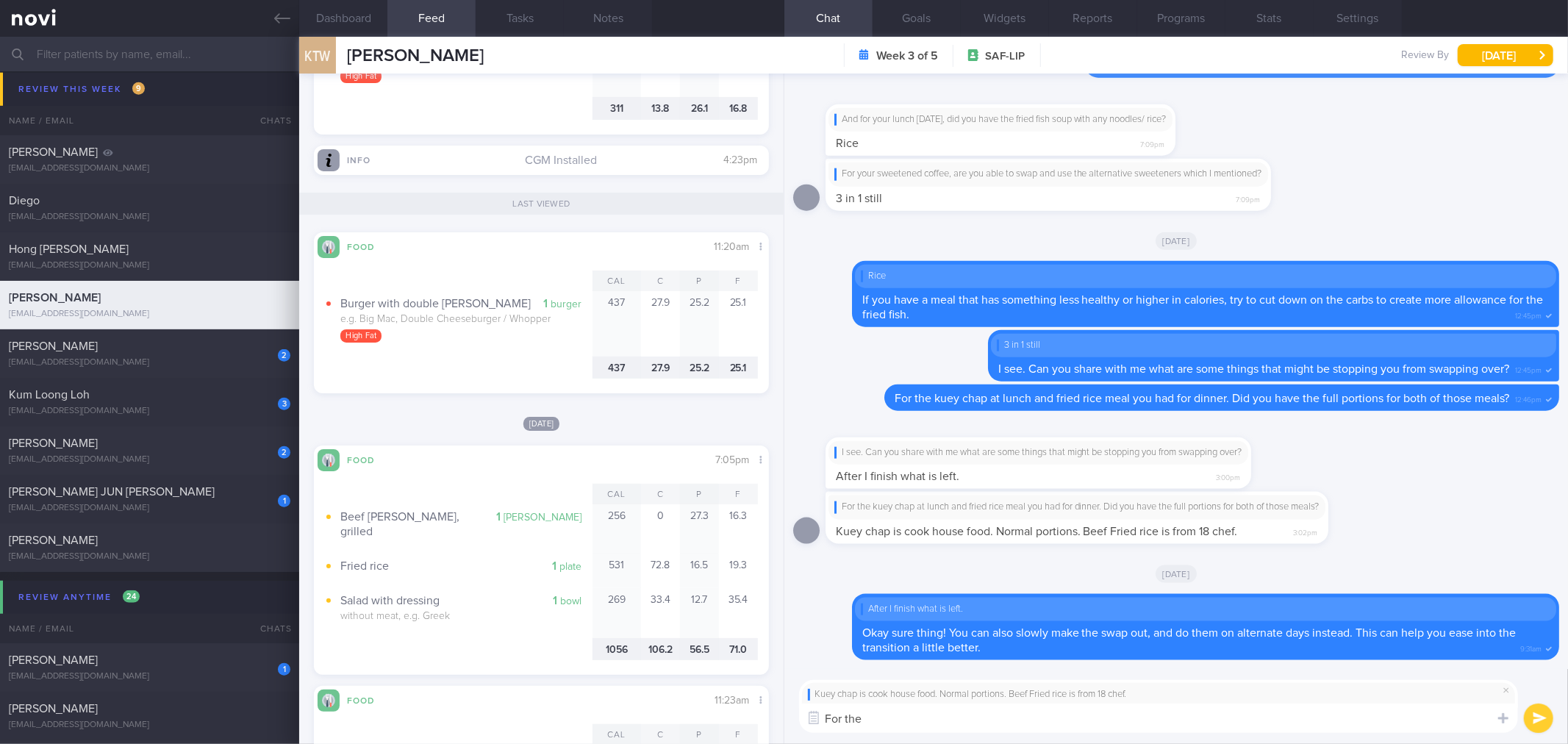
scroll to position [264, 429]
click at [1094, 722] on textarea "For the kuey chap," at bounding box center [1158, 718] width 719 height 29
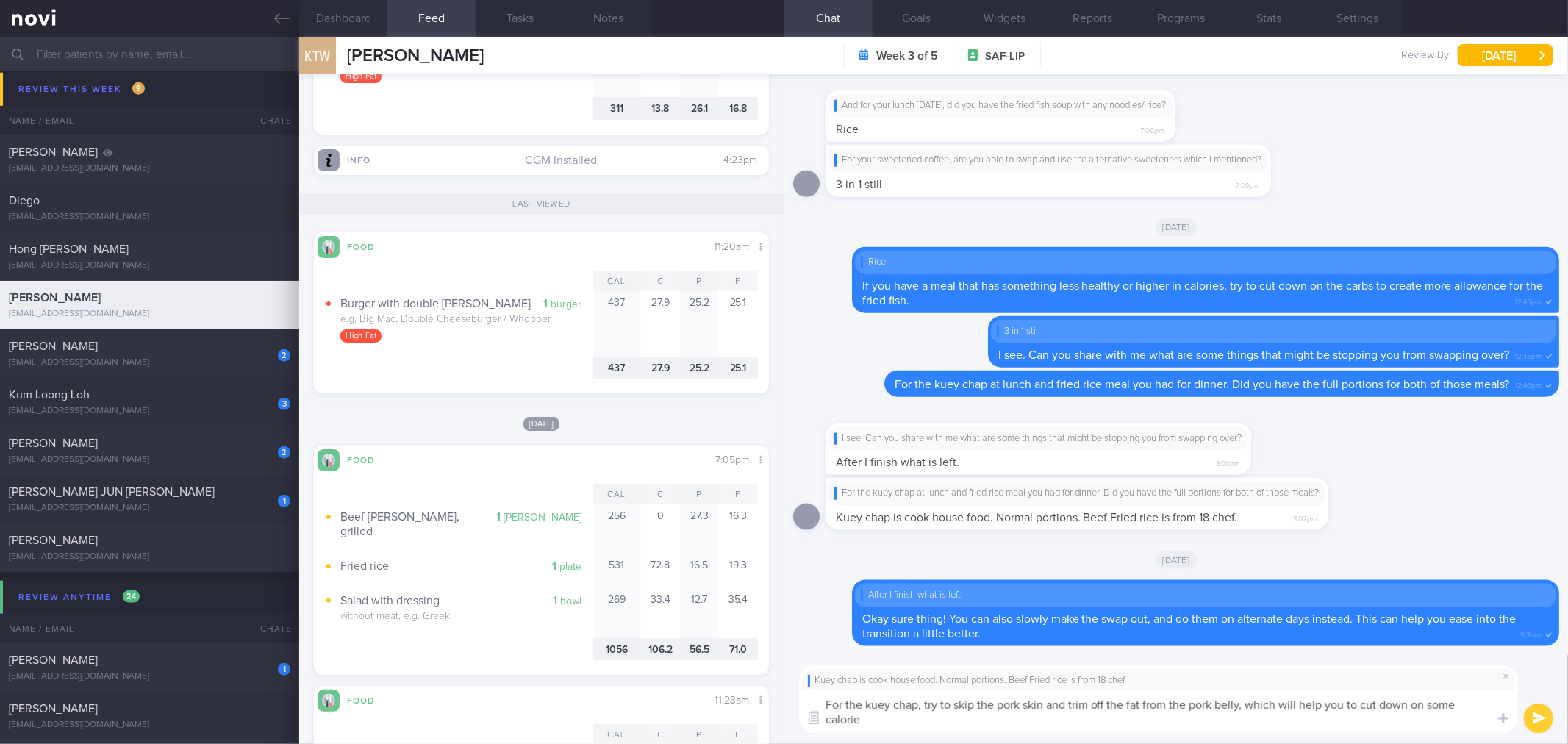
type textarea "For the kuey chap, try to skip the pork skin and trim off the fat from the pork…"
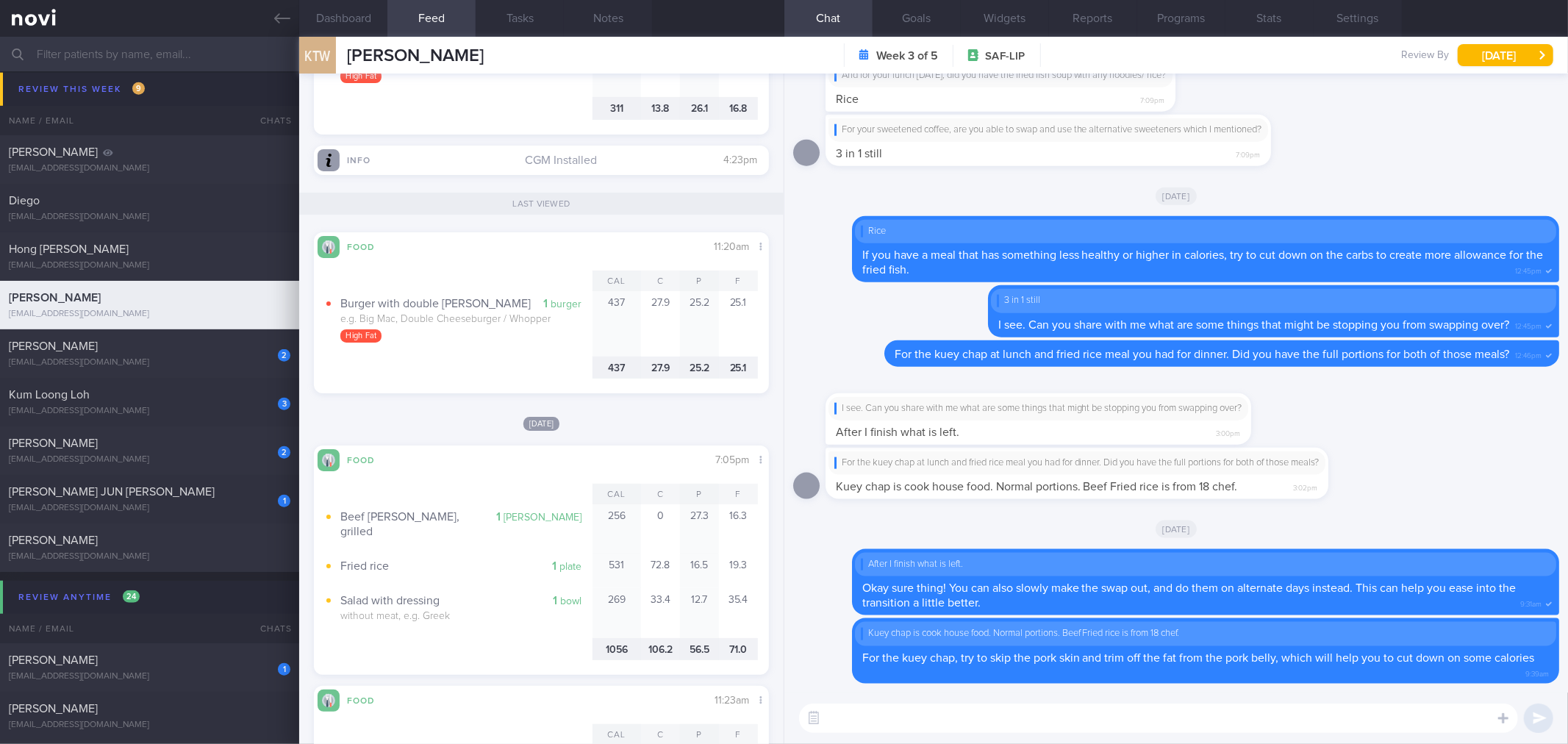
click at [958, 730] on textarea at bounding box center [1158, 718] width 719 height 29
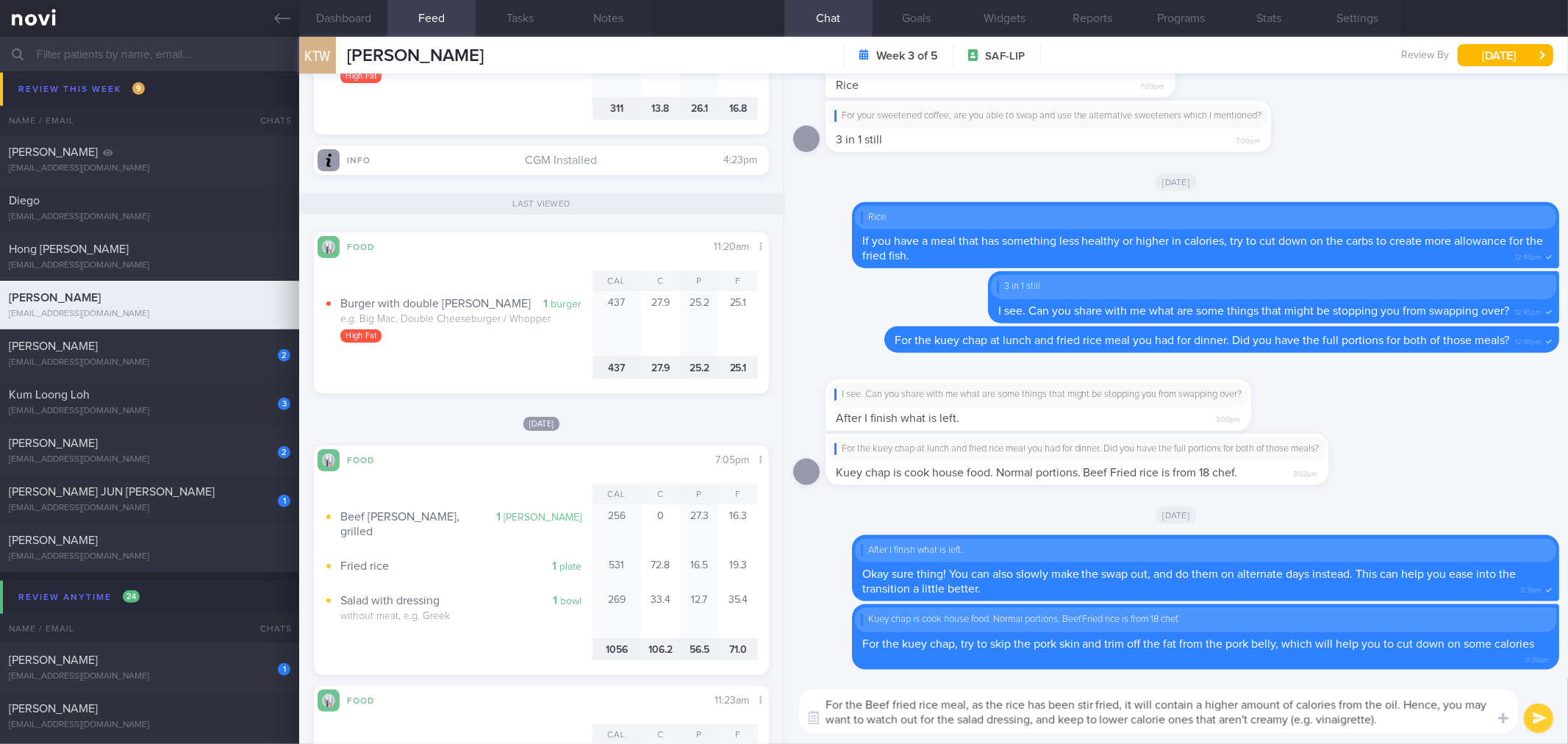
type textarea "For the Beef fried rice meal, as the rice has been stir fried, it will contain …"
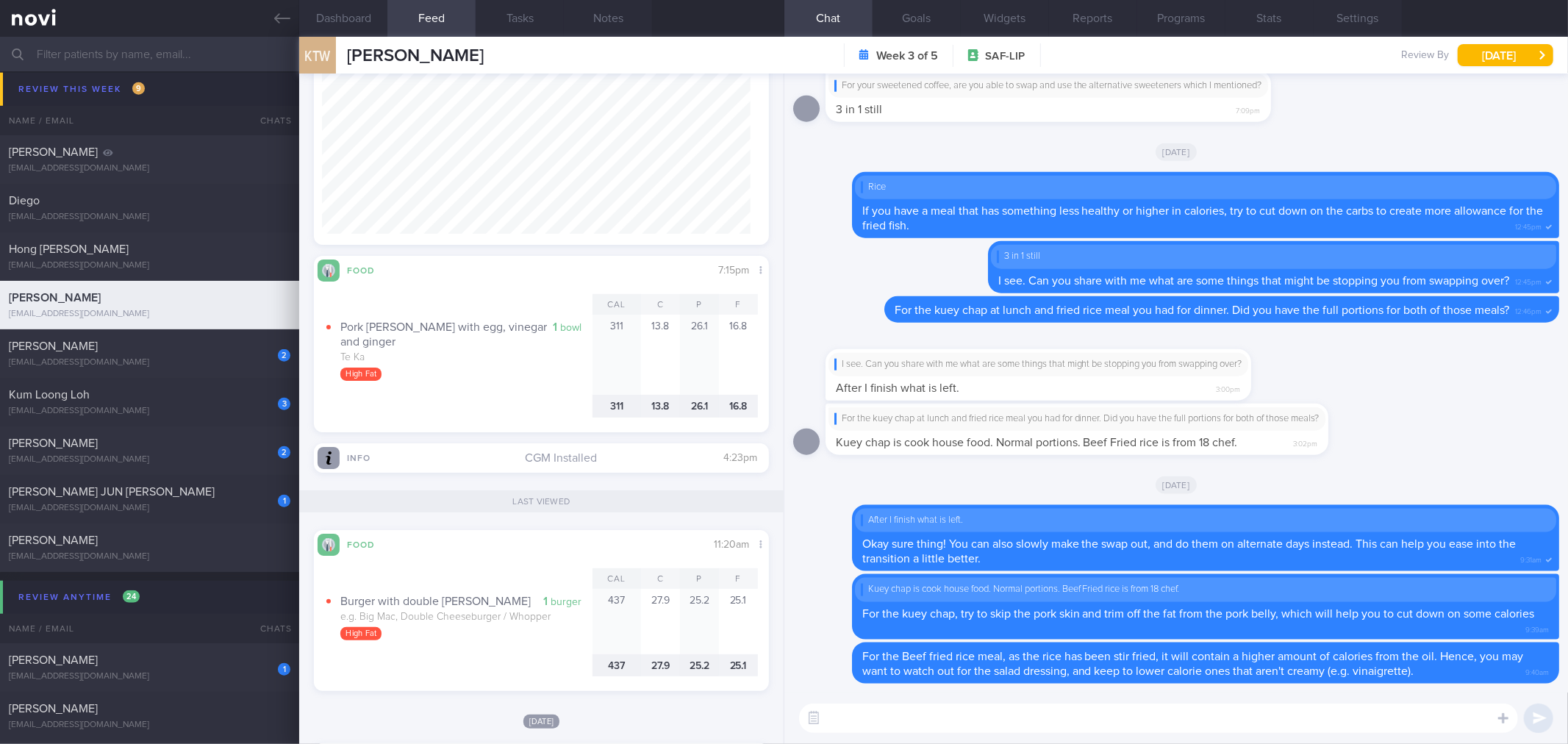
scroll to position [653, 0]
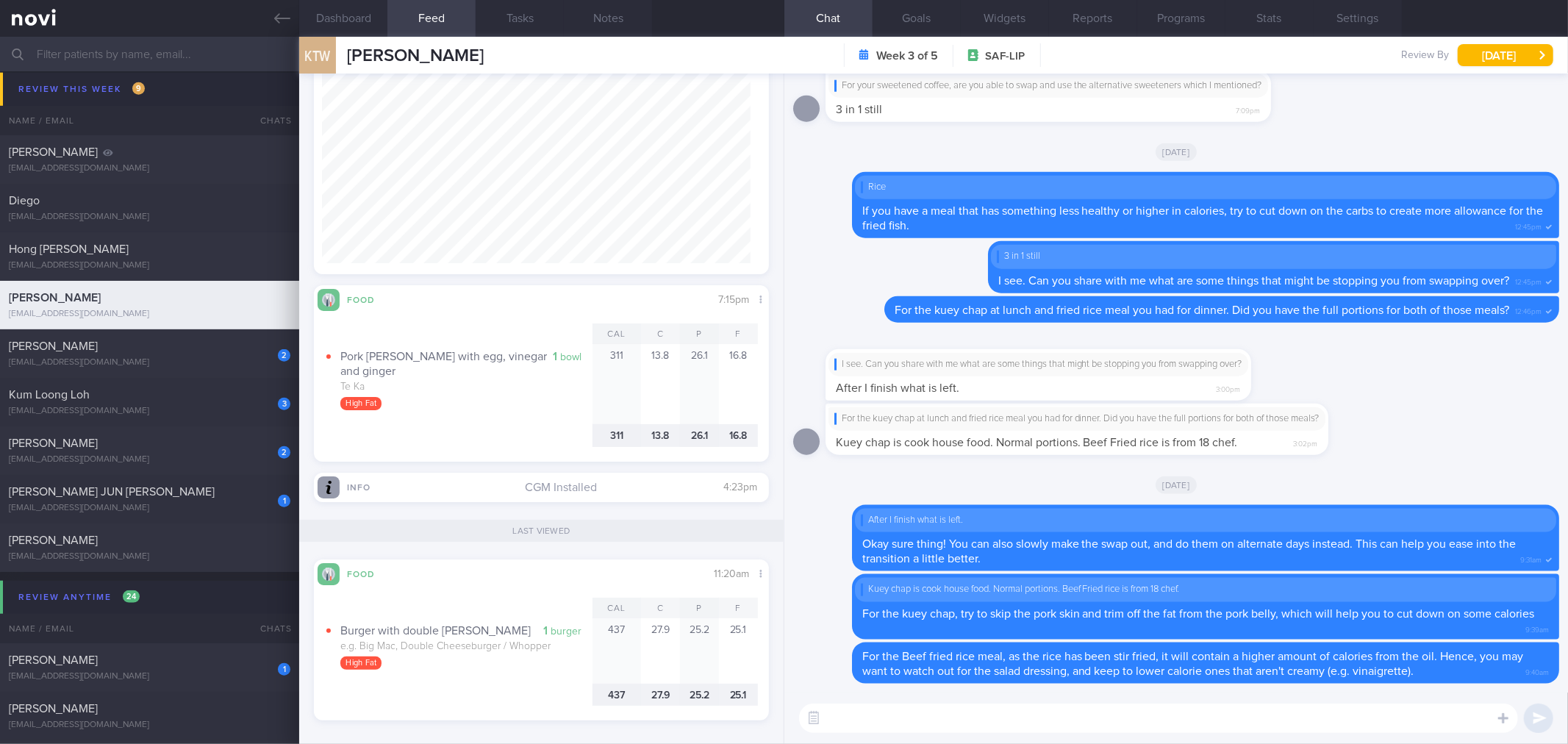
click at [919, 710] on textarea at bounding box center [1158, 718] width 719 height 29
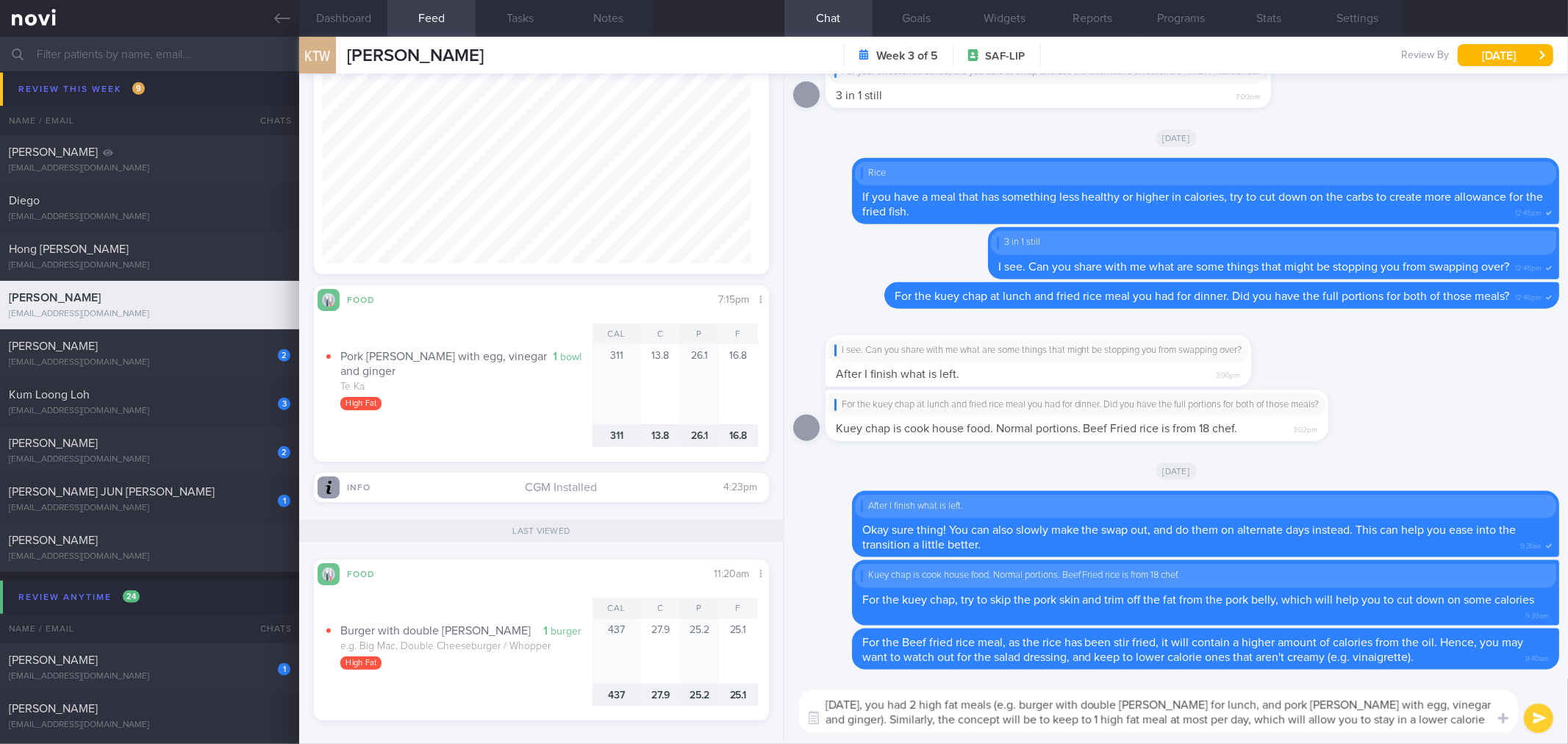
type textarea "[DATE], you had 2 high fat meals (e.g. burger with double [PERSON_NAME] for lun…"
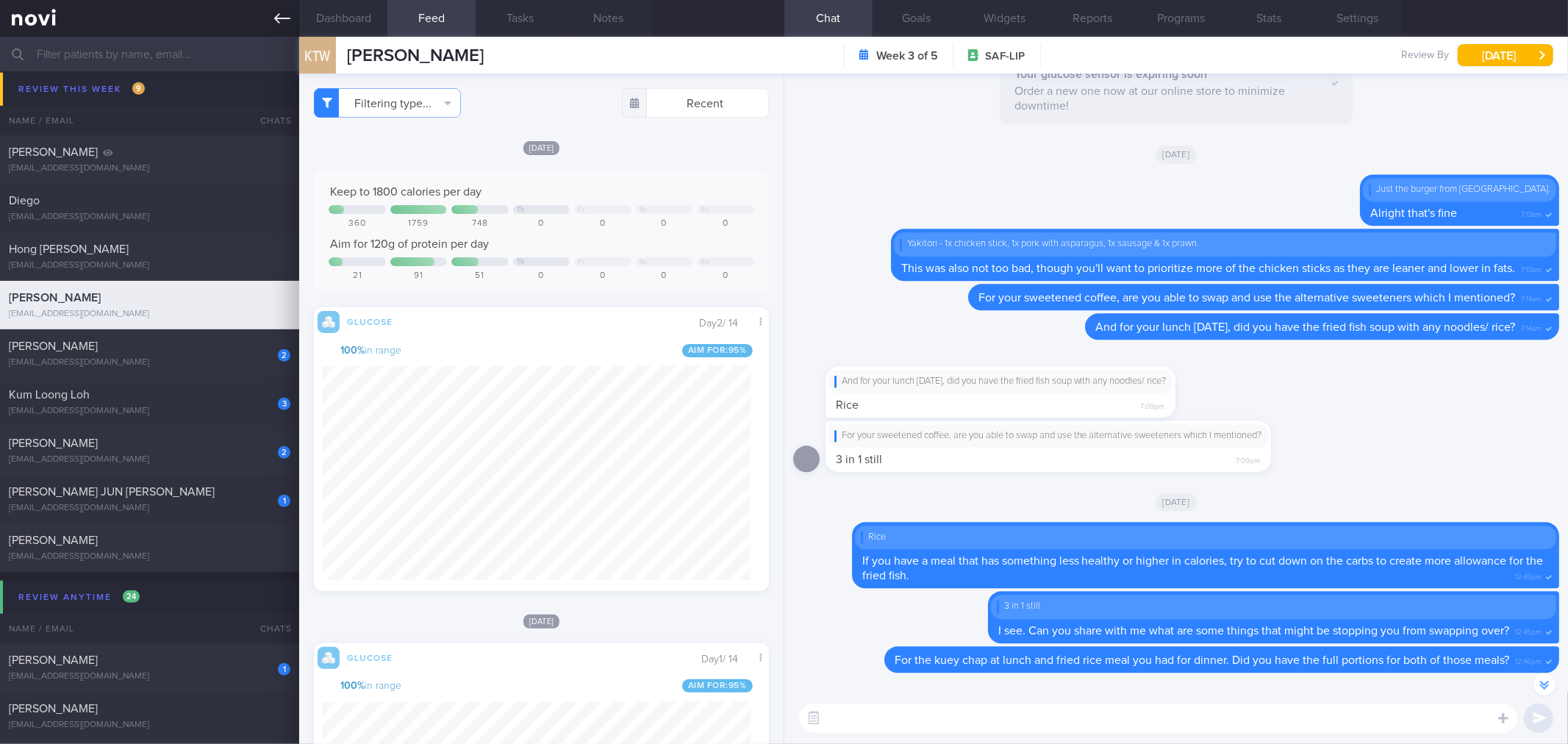
click at [274, 21] on link at bounding box center [150, 18] width 300 height 37
